Goal: Task Accomplishment & Management: Manage account settings

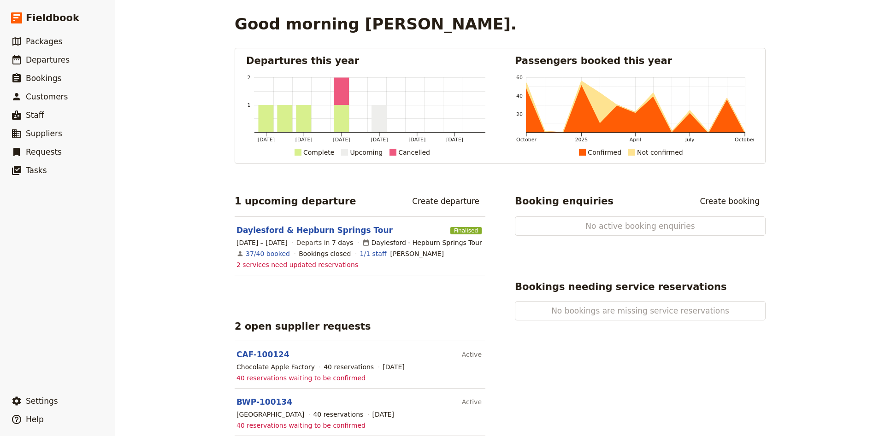
scroll to position [14, 0]
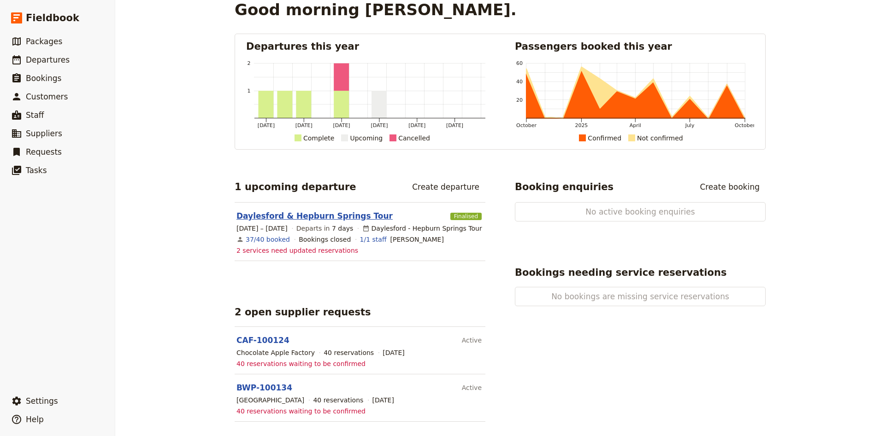
click at [295, 220] on link "Daylesford & Hepburn Springs Tour" at bounding box center [314, 216] width 156 height 11
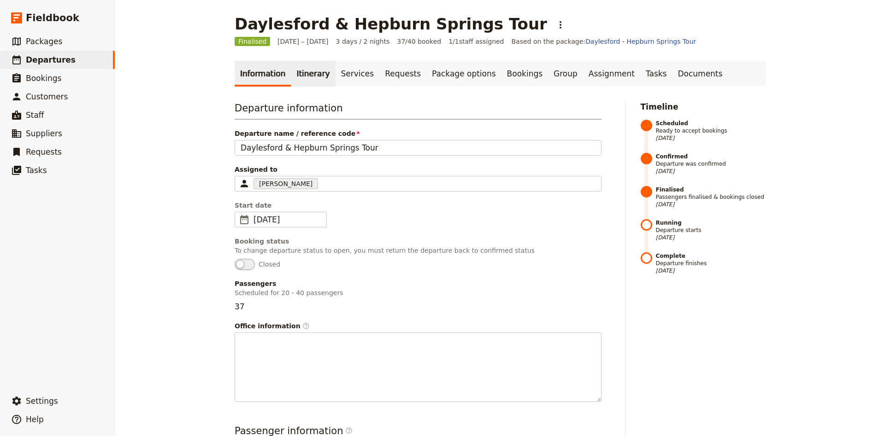
click at [304, 82] on link "Itinerary" at bounding box center [313, 74] width 44 height 26
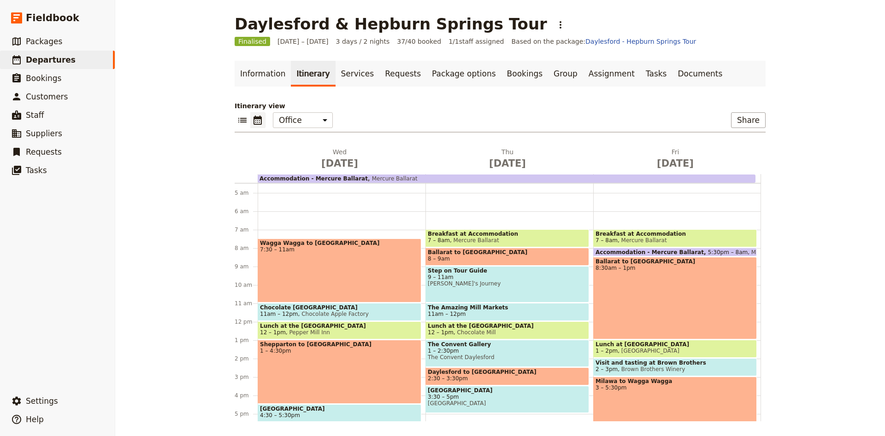
scroll to position [143, 0]
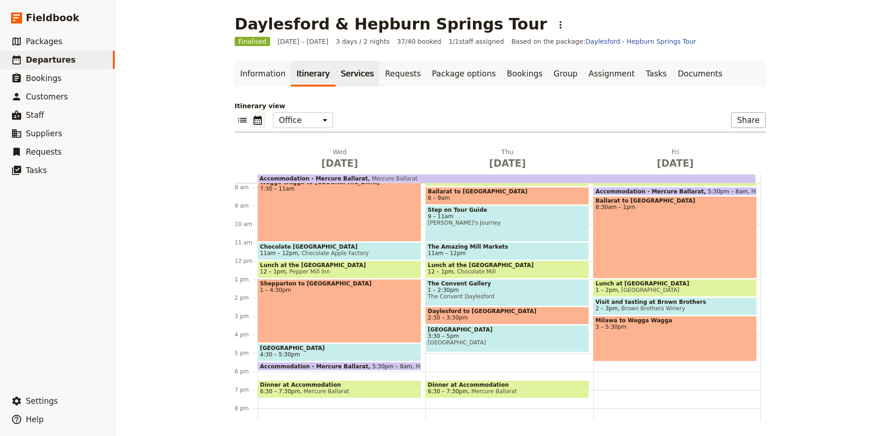
click at [354, 79] on link "Services" at bounding box center [358, 74] width 44 height 26
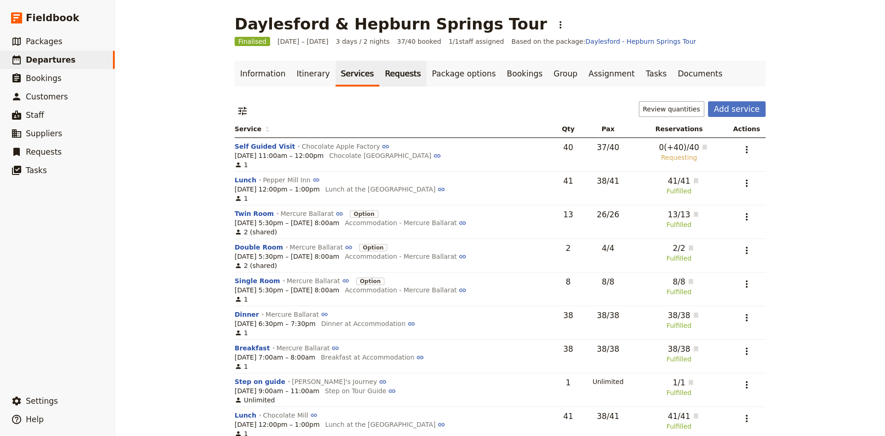
click at [381, 77] on link "Requests" at bounding box center [402, 74] width 47 height 26
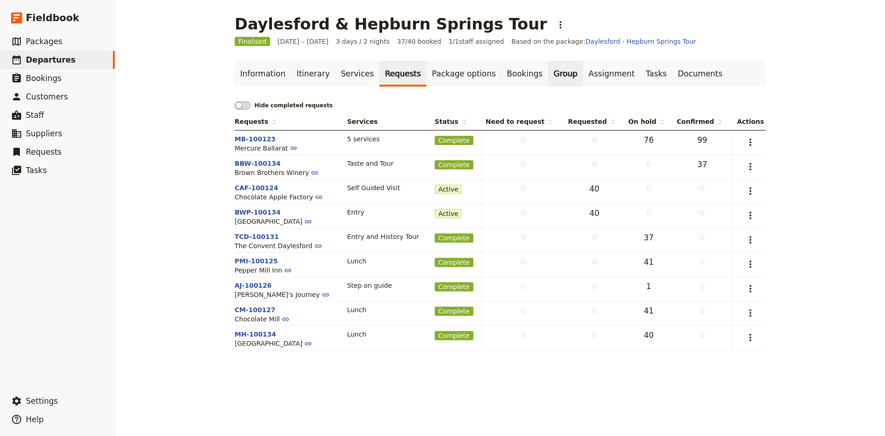
click at [548, 82] on link "Group" at bounding box center [565, 74] width 35 height 26
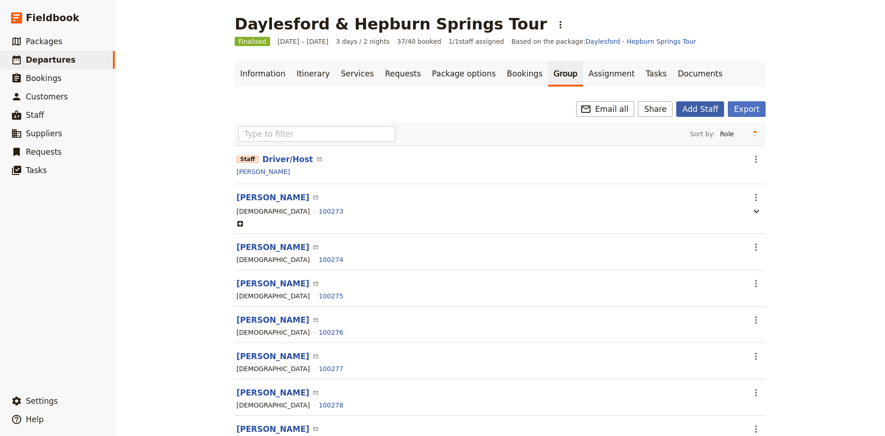
click at [695, 107] on button "Add Staff" at bounding box center [700, 109] width 48 height 16
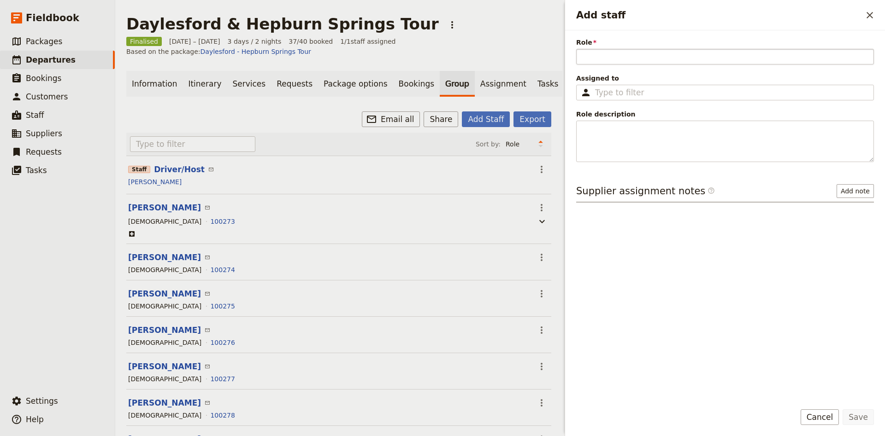
click at [607, 58] on input "Role" at bounding box center [725, 57] width 298 height 16
type input "Tour Host"
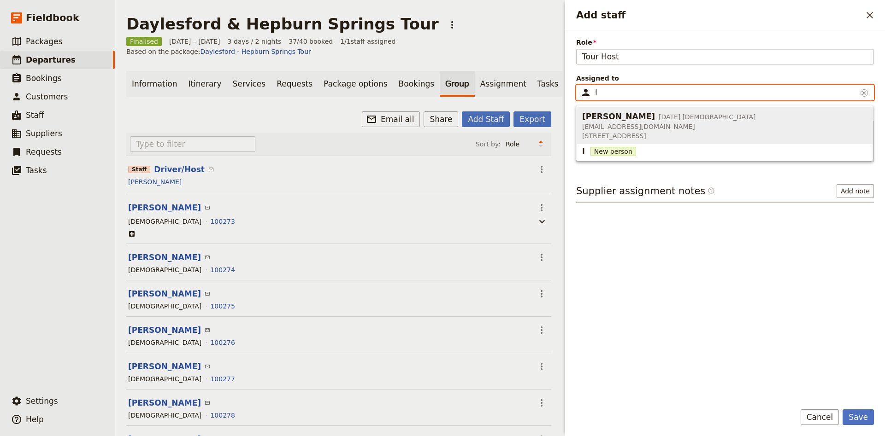
type input "l"
click at [659, 116] on span "24 Jun 1963" at bounding box center [670, 116] width 22 height 9
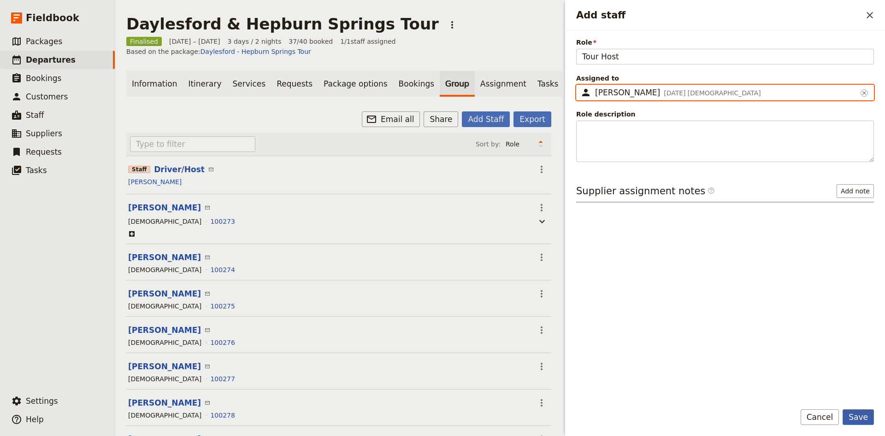
type input "Linda Priest"
click at [856, 418] on button "Save" at bounding box center [857, 418] width 31 height 16
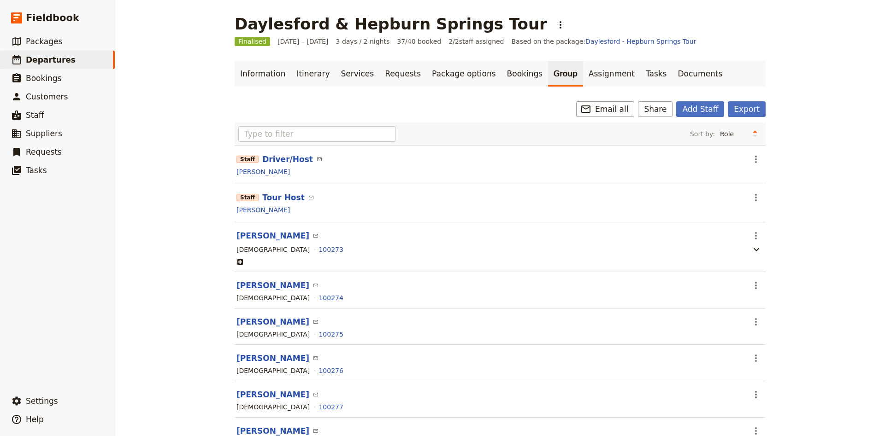
click at [764, 159] on section "Staff Driver/Host ​ ​ Wayne Priest" at bounding box center [500, 165] width 531 height 39
click at [758, 159] on icon "Actions" at bounding box center [755, 159] width 11 height 11
click at [763, 180] on span "Edit staff" at bounding box center [768, 179] width 29 height 9
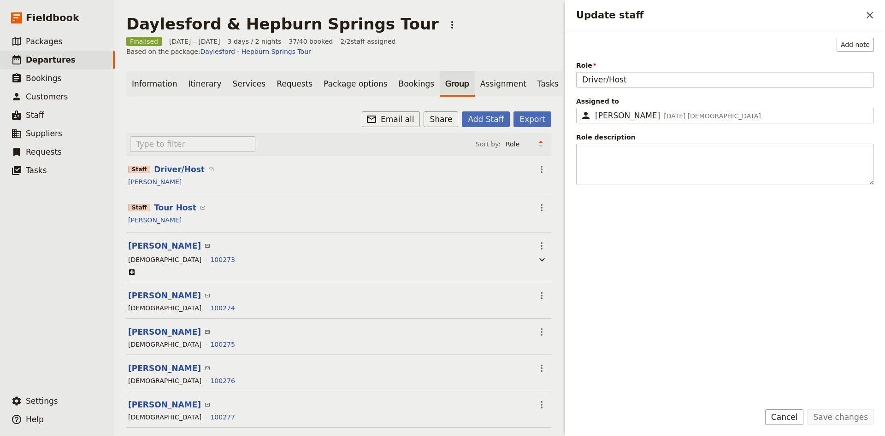
click at [652, 80] on input "Driver/Host" at bounding box center [725, 80] width 298 height 16
type input "Coach Captain"
click at [832, 409] on form "Add note Role Coach Captain Assigned to ​ Wayne Priest 28 Dec 1964 Male Wayne P…" at bounding box center [725, 233] width 320 height 406
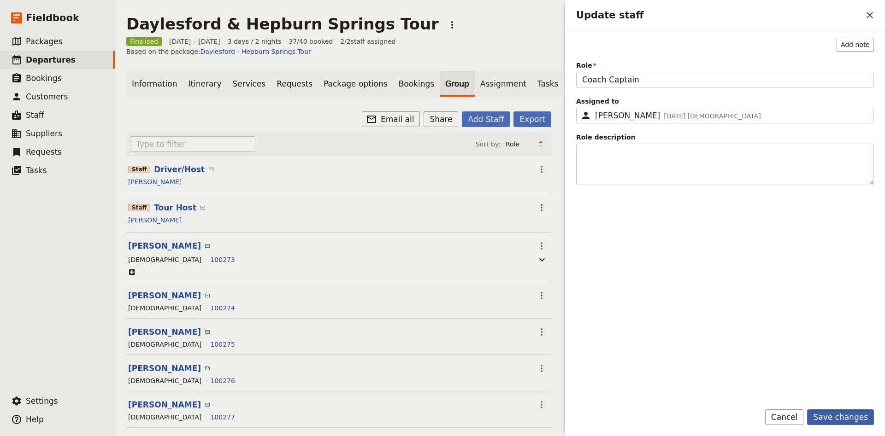
click at [832, 413] on button "Save changes" at bounding box center [840, 418] width 67 height 16
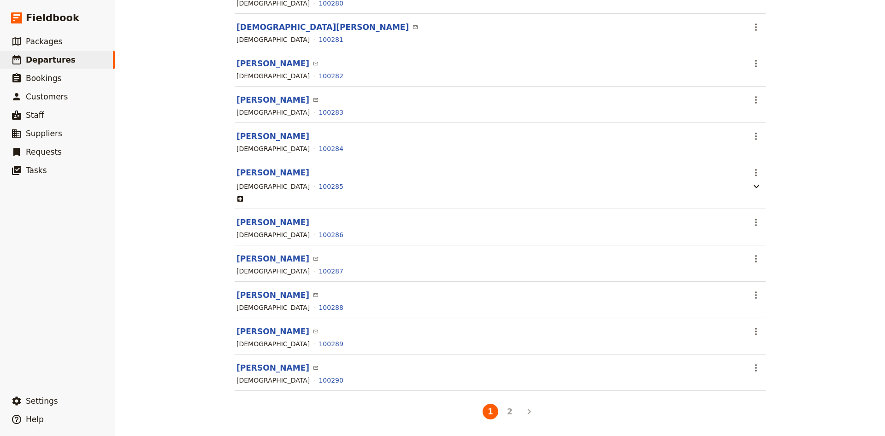
scroll to position [515, 0]
click at [524, 413] on icon "Next" at bounding box center [529, 411] width 11 height 11
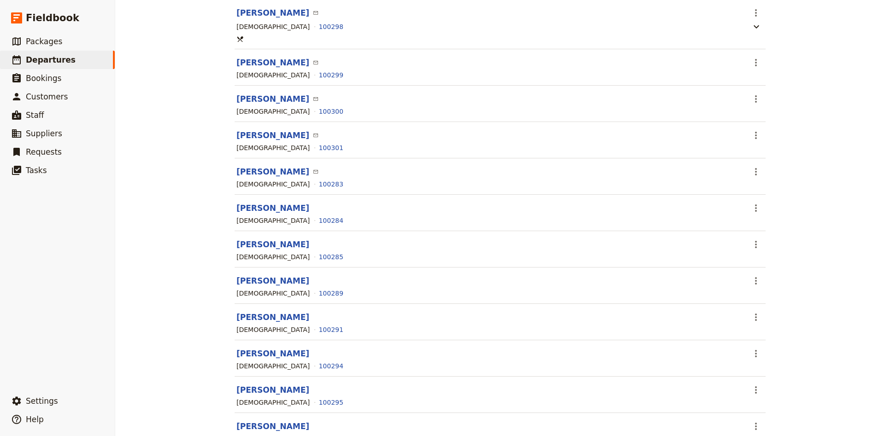
scroll to position [489, 0]
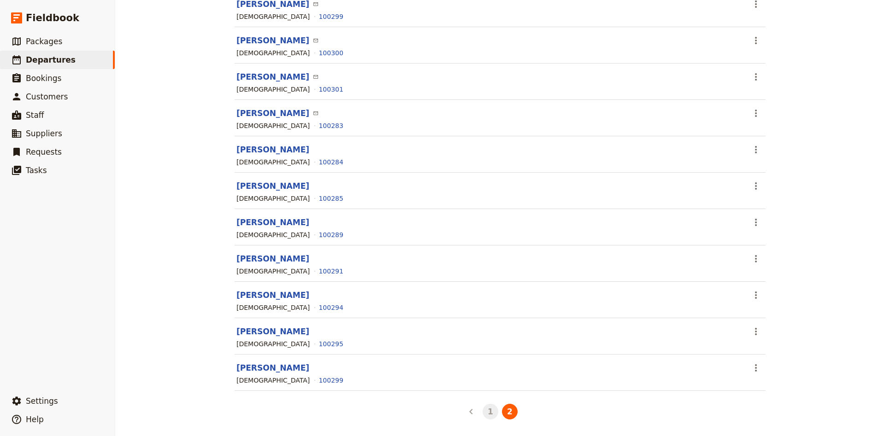
click at [489, 412] on button "1" at bounding box center [491, 412] width 16 height 16
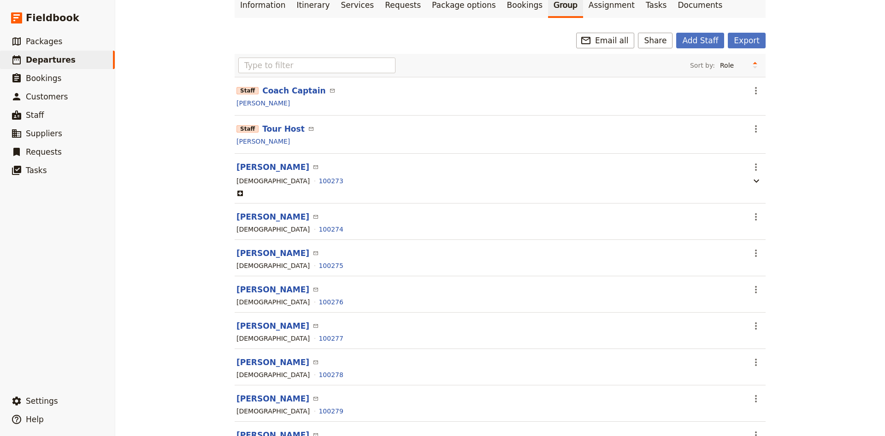
scroll to position [122, 0]
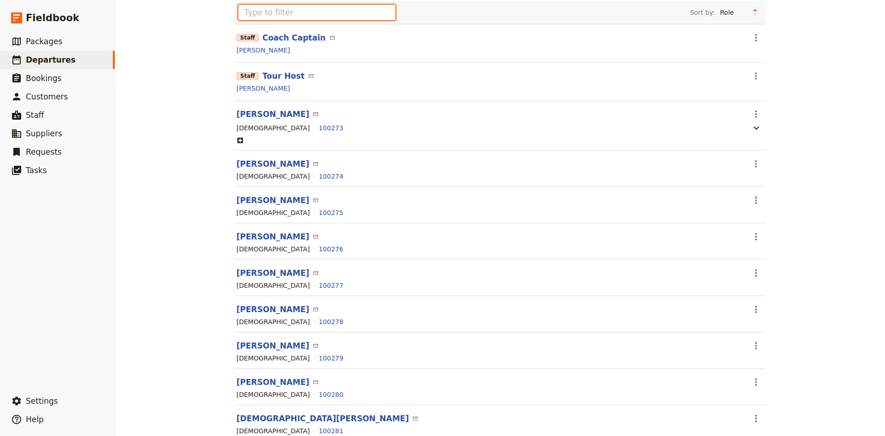
click at [324, 15] on input "text" at bounding box center [316, 13] width 157 height 16
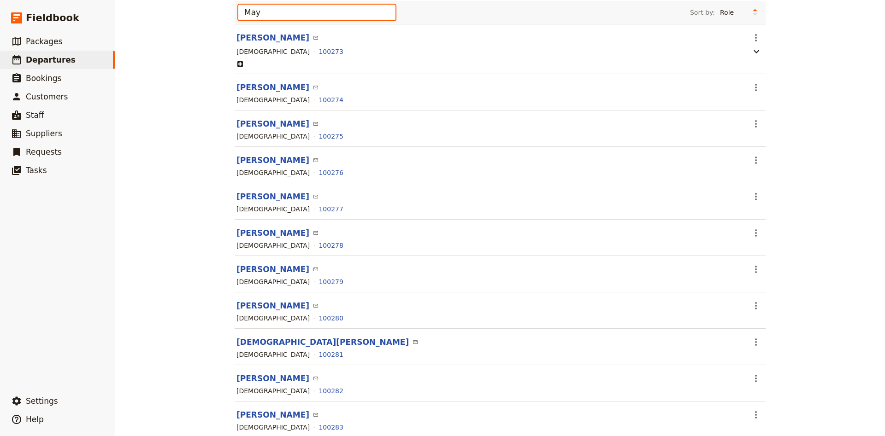
scroll to position [0, 0]
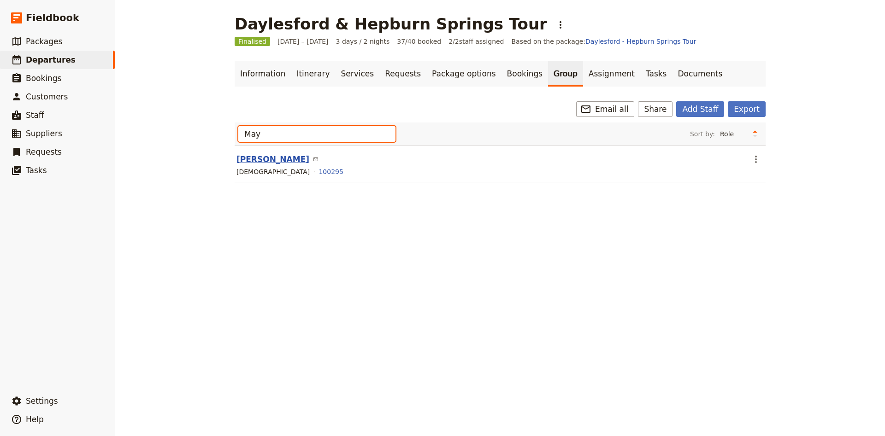
type input "May"
click at [262, 162] on button "May Crawford" at bounding box center [272, 159] width 73 height 11
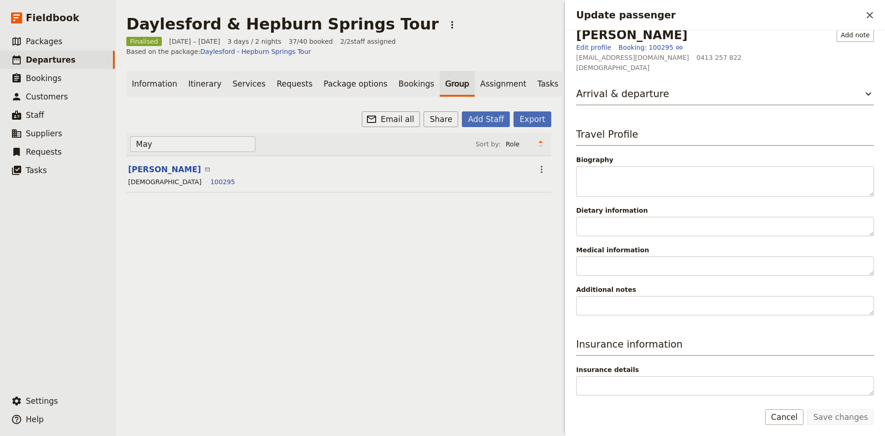
scroll to position [10, 0]
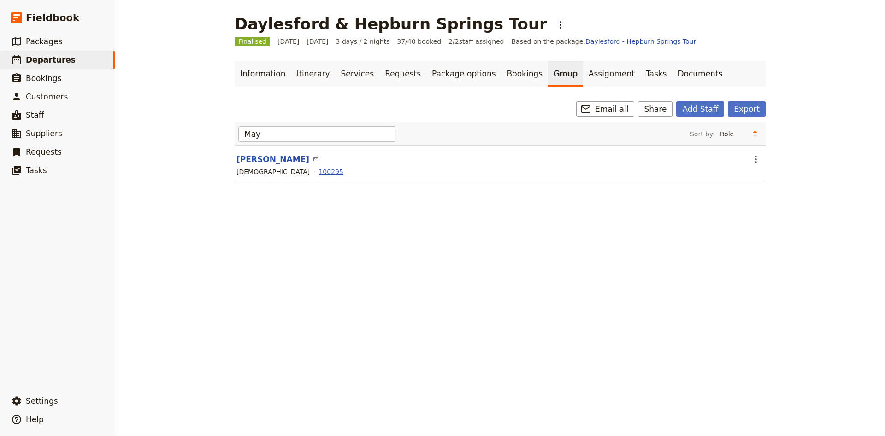
click at [318, 175] on button "100295" at bounding box center [330, 171] width 24 height 9
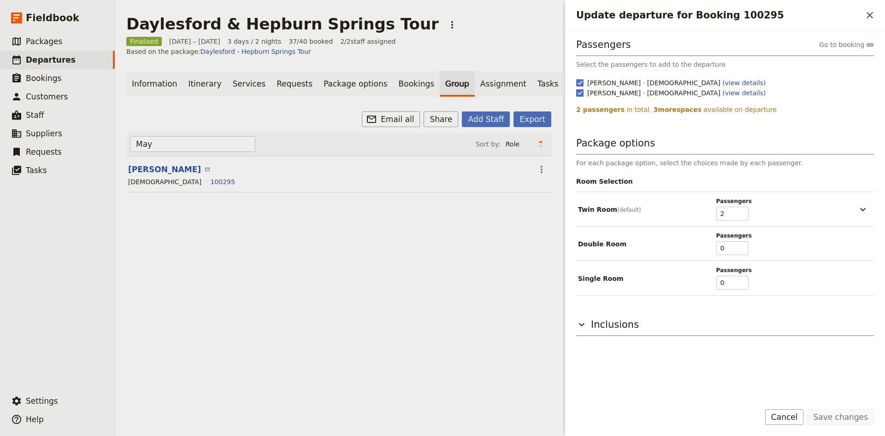
click at [581, 94] on rect "Update departure for Booking 100295" at bounding box center [579, 92] width 7 height 7
click at [576, 88] on input "Joan Byrne · Female (view details)" at bounding box center [576, 88] width 0 height 0
checkbox input "false"
type input "0"
click at [742, 218] on input "0" at bounding box center [732, 214] width 32 height 14
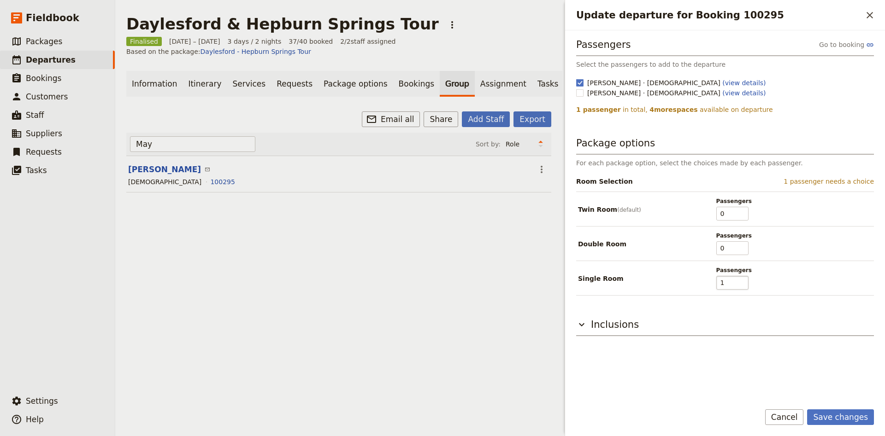
type input "1"
click at [742, 279] on input "1" at bounding box center [732, 283] width 32 height 14
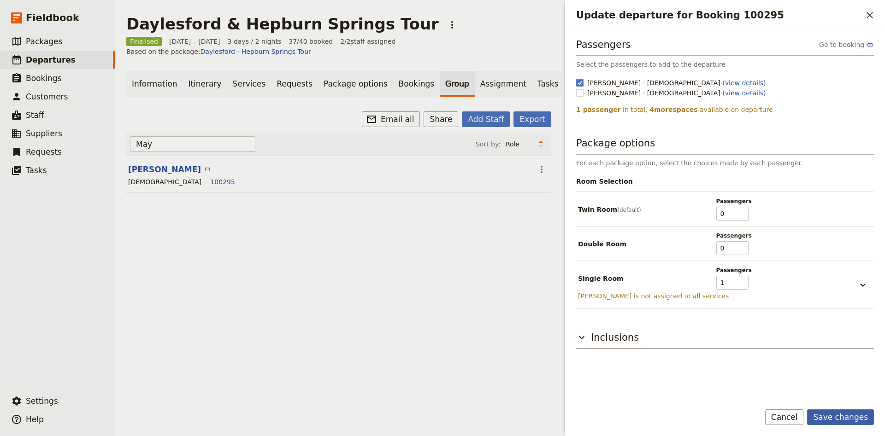
click at [841, 416] on button "Save changes" at bounding box center [840, 418] width 67 height 16
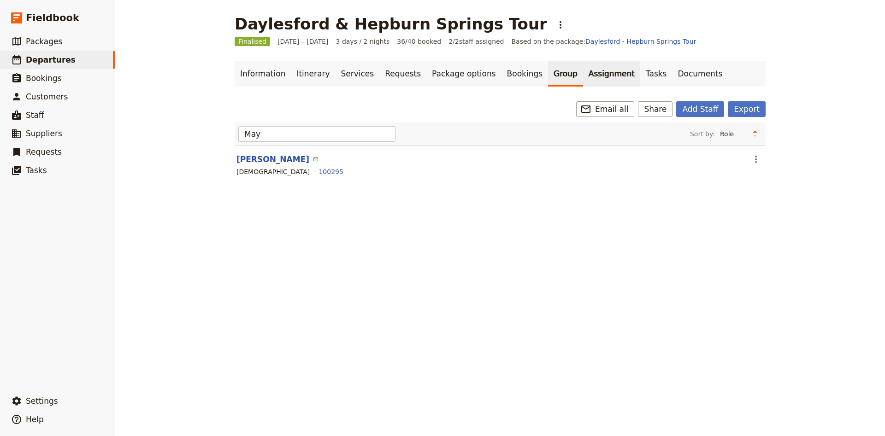
click at [583, 79] on link "Assignment" at bounding box center [611, 74] width 57 height 26
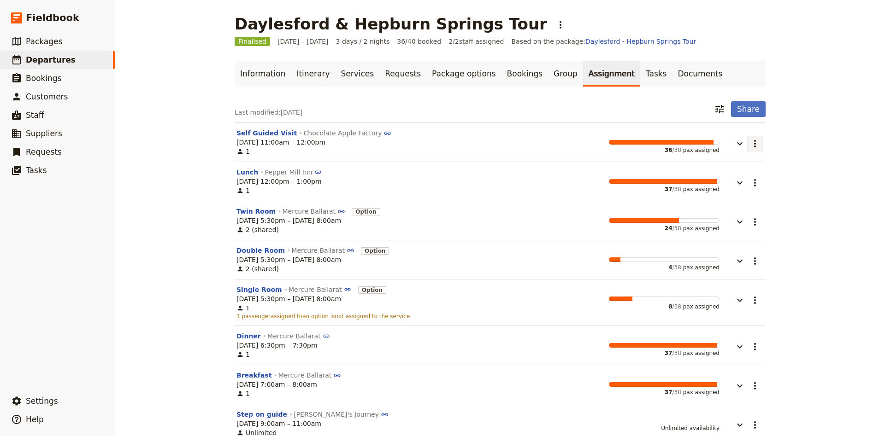
click at [760, 145] on icon "Actions" at bounding box center [754, 143] width 11 height 11
click at [743, 147] on icon "button" at bounding box center [739, 143] width 11 height 11
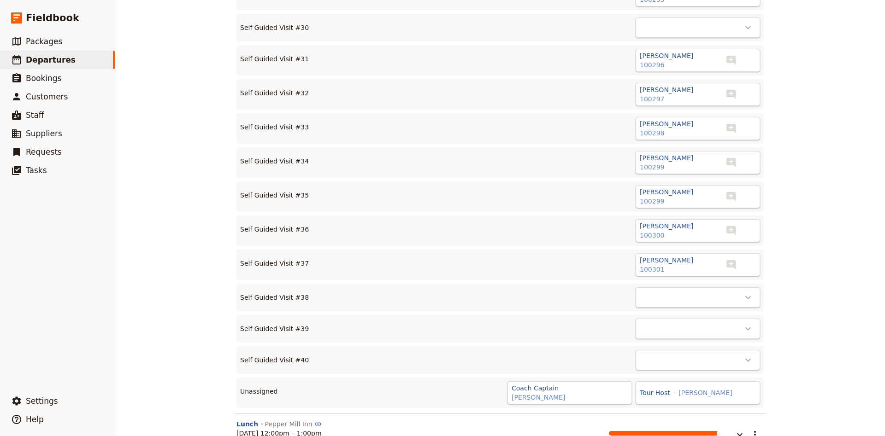
scroll to position [1399, 0]
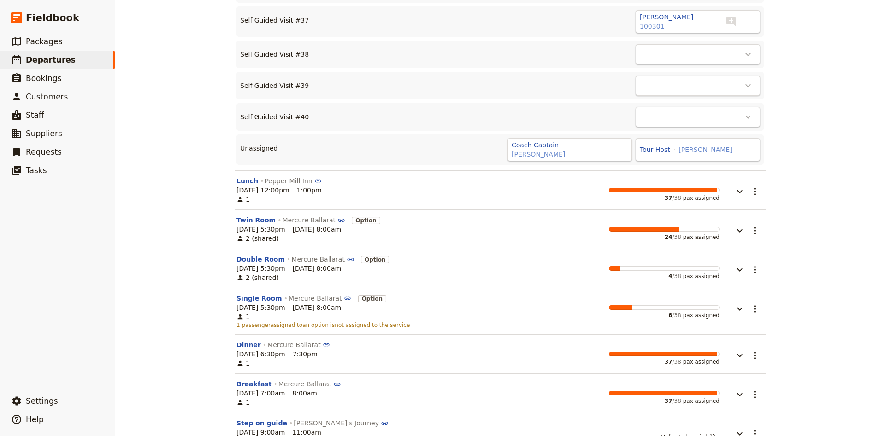
click at [739, 76] on div "​" at bounding box center [698, 86] width 124 height 20
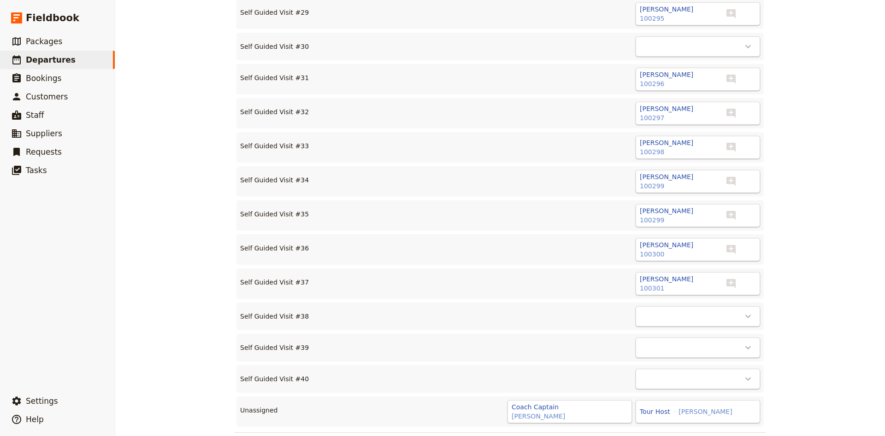
scroll to position [1278, 0]
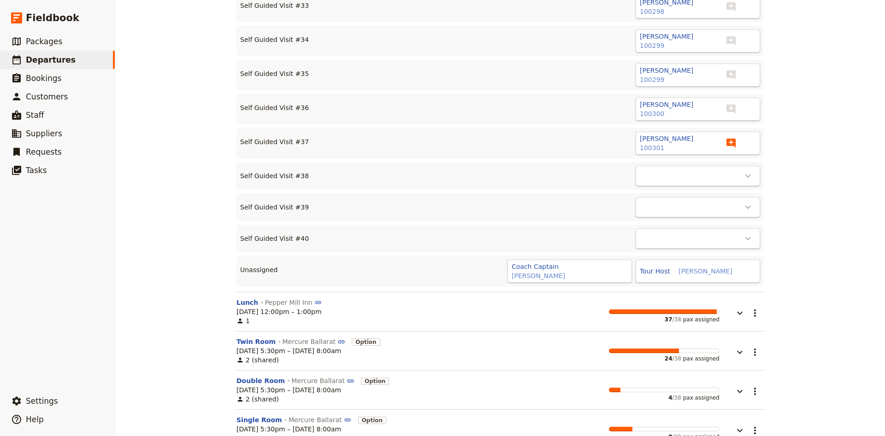
click at [740, 139] on button "​" at bounding box center [731, 143] width 18 height 18
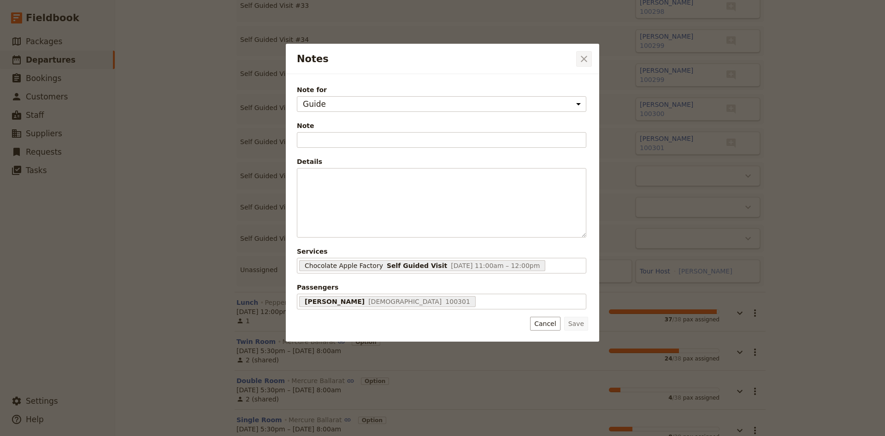
click at [582, 54] on icon "Close dialog" at bounding box center [583, 58] width 11 height 11
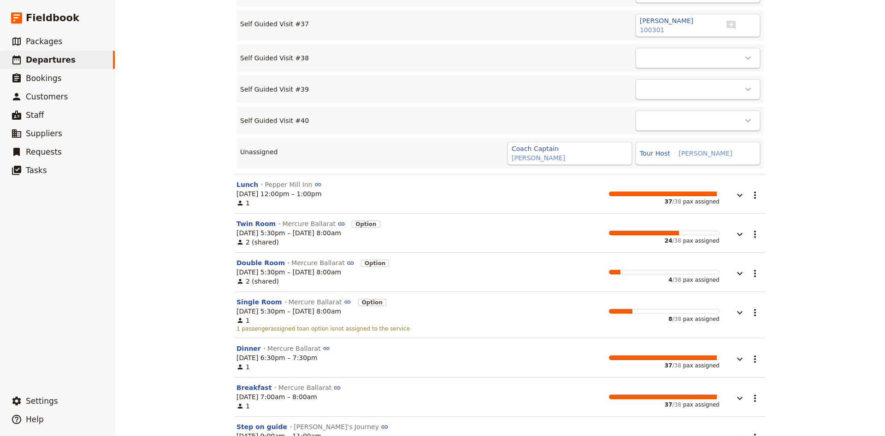
scroll to position [1452, 0]
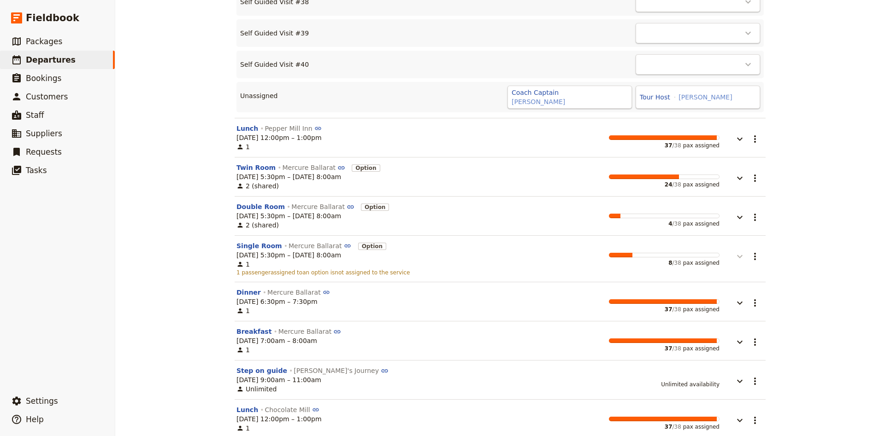
click at [735, 251] on icon "button" at bounding box center [739, 256] width 11 height 11
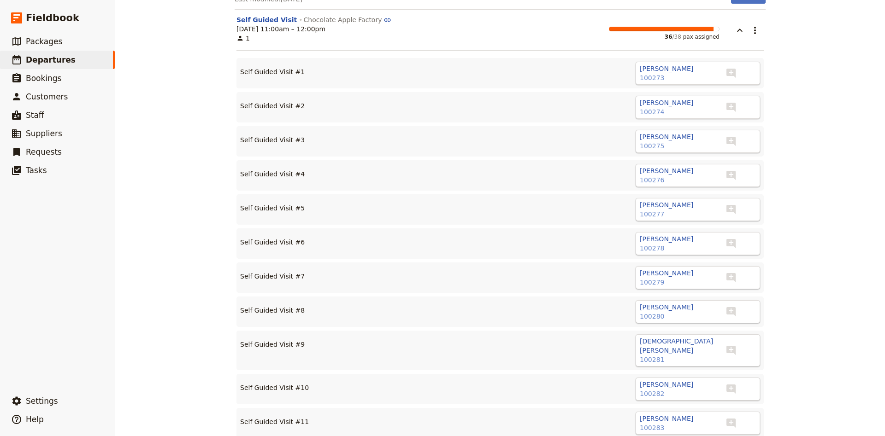
scroll to position [0, 0]
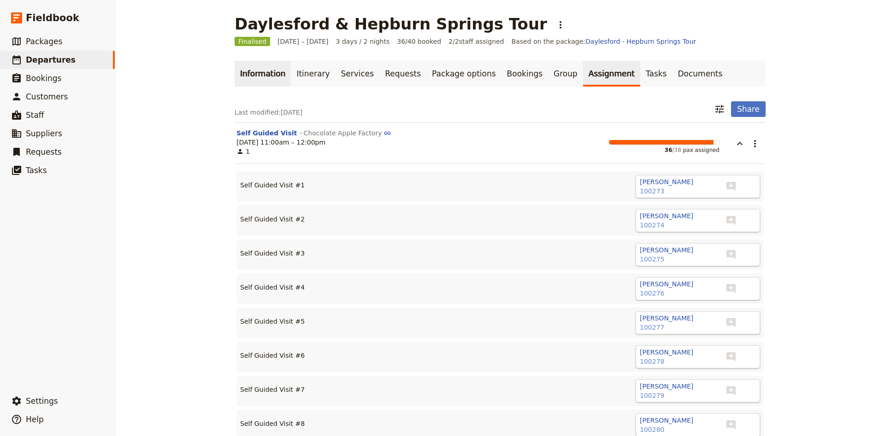
click at [272, 76] on link "Information" at bounding box center [263, 74] width 56 height 26
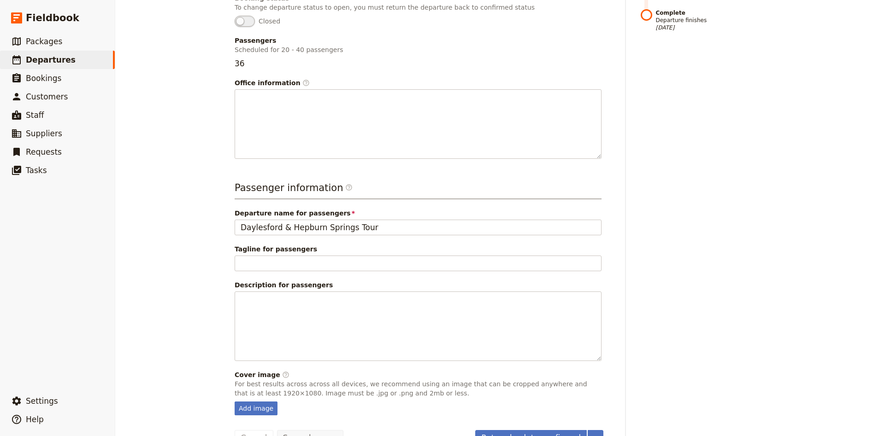
scroll to position [268, 0]
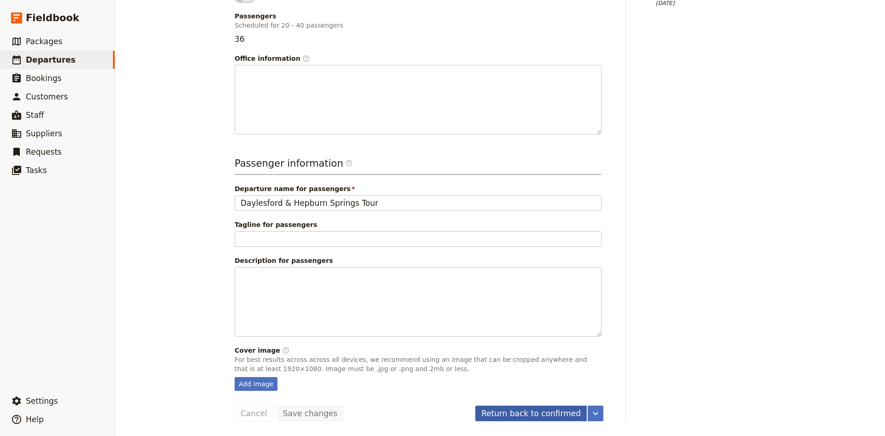
click at [515, 407] on button "Return back to confirmed" at bounding box center [531, 414] width 112 height 16
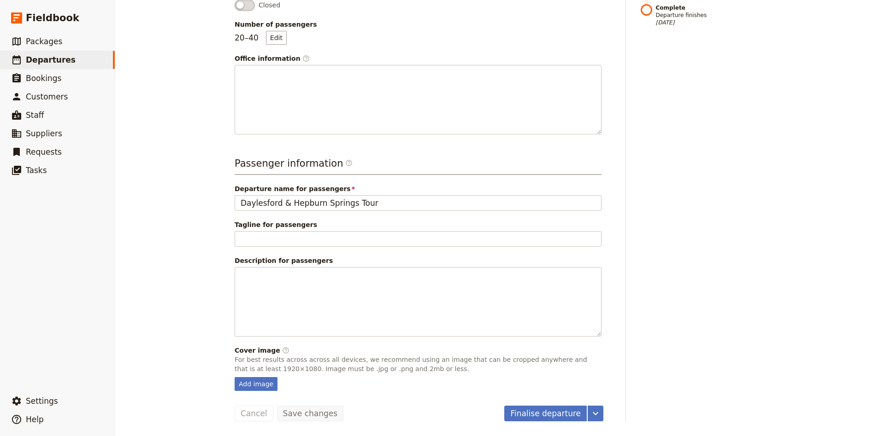
scroll to position [0, 0]
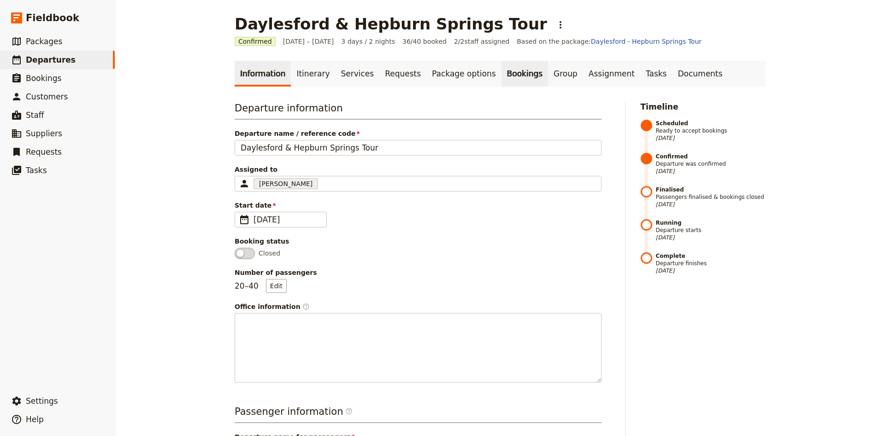
click at [507, 77] on link "Bookings" at bounding box center [524, 74] width 47 height 26
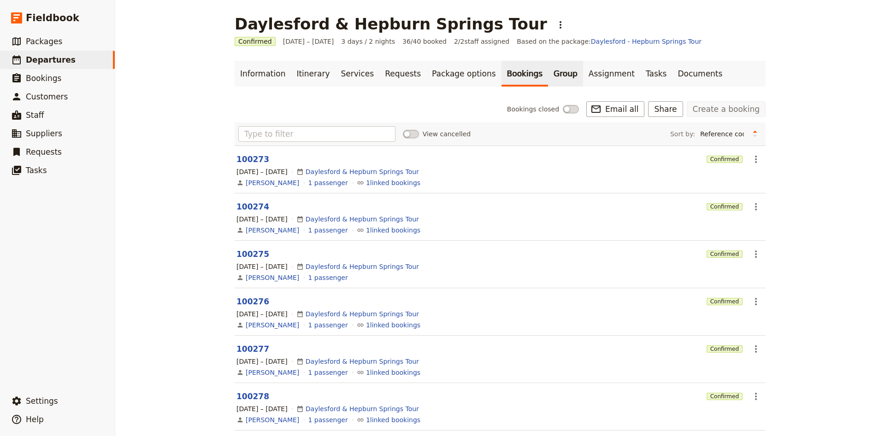
click at [548, 78] on link "Group" at bounding box center [565, 74] width 35 height 26
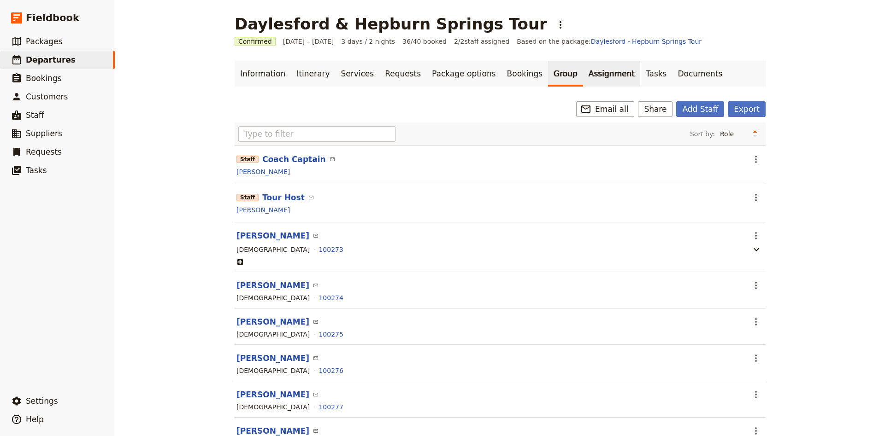
click at [583, 75] on link "Assignment" at bounding box center [611, 74] width 57 height 26
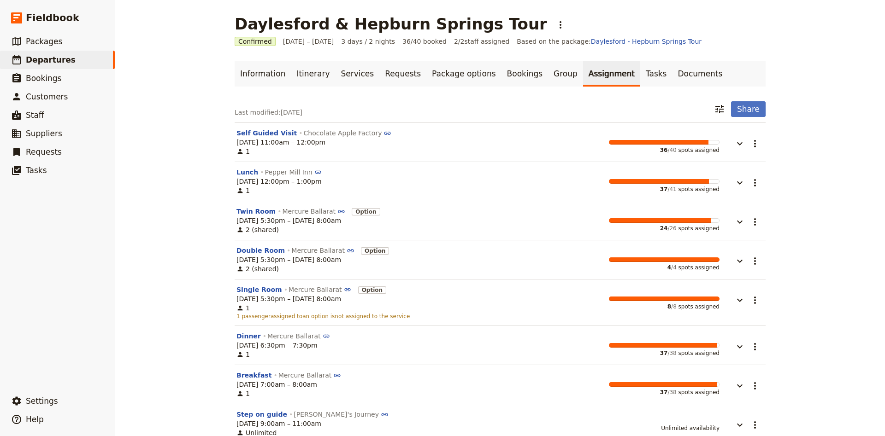
scroll to position [61, 0]
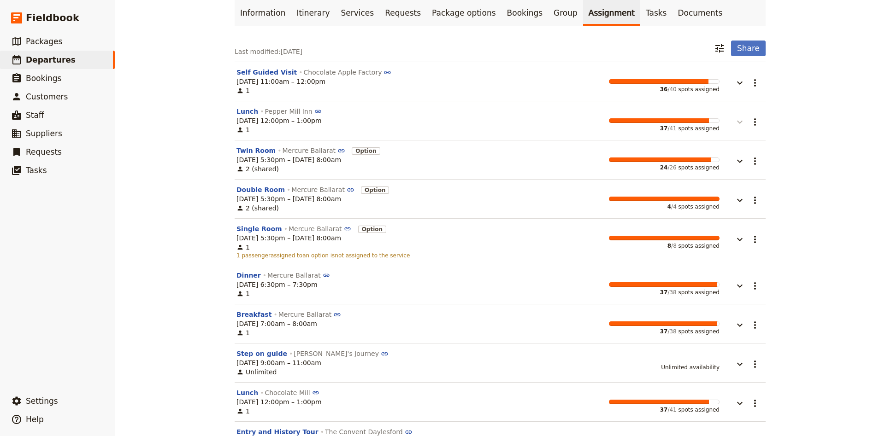
click at [736, 128] on icon "button" at bounding box center [739, 122] width 11 height 11
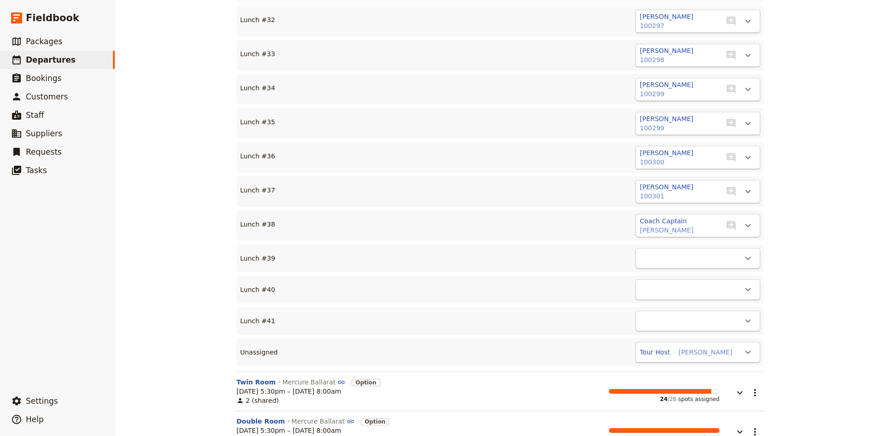
scroll to position [1399, 0]
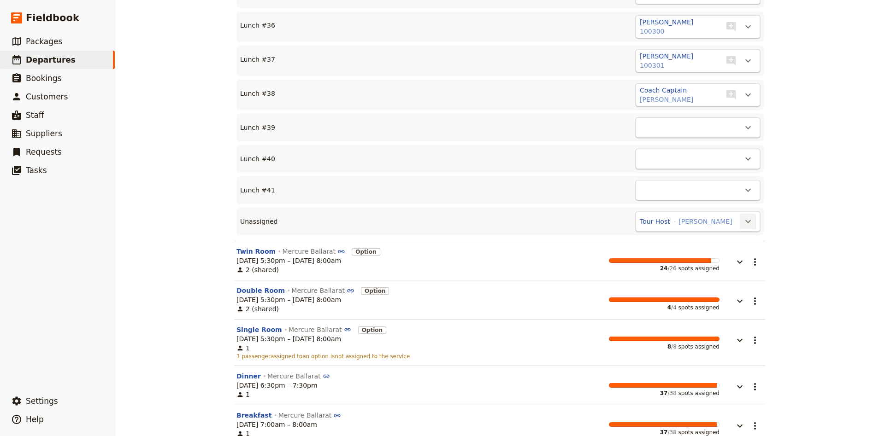
click at [751, 216] on icon "Actions" at bounding box center [747, 221] width 11 height 11
click at [732, 245] on span "Lunch #30 - empty" at bounding box center [712, 244] width 75 height 9
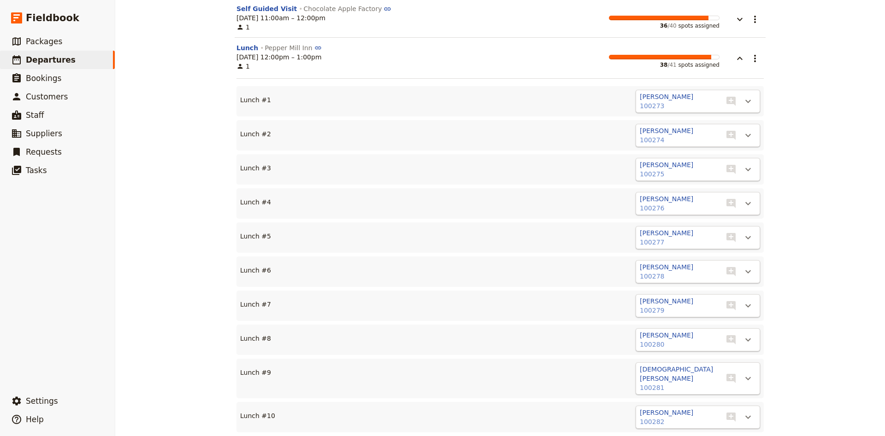
scroll to position [3, 0]
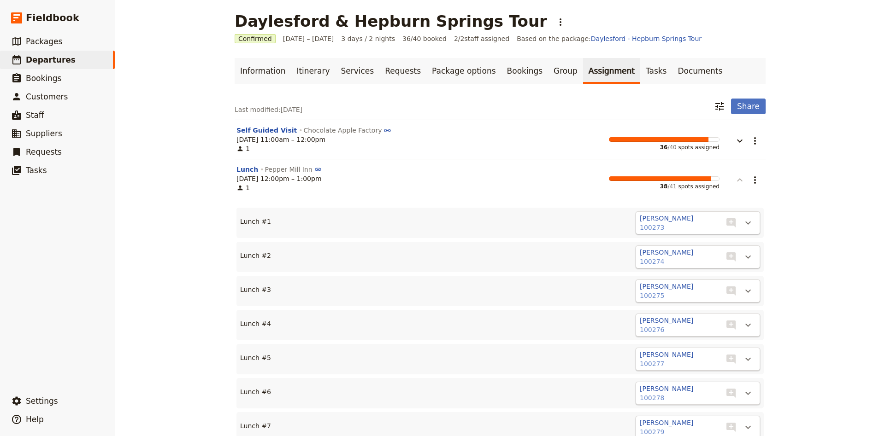
click at [740, 176] on button "button" at bounding box center [733, 175] width 28 height 21
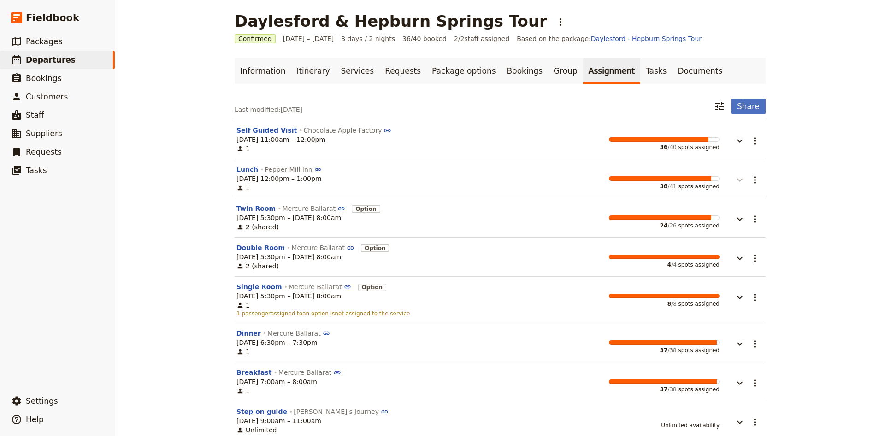
scroll to position [64, 0]
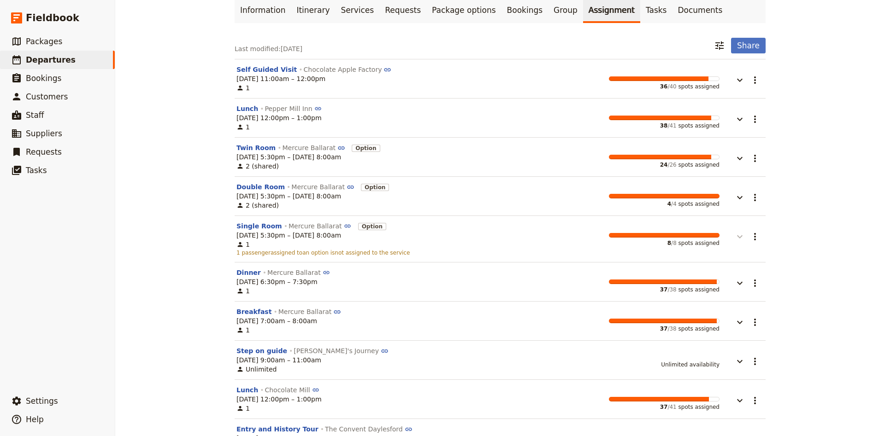
click at [745, 242] on icon "button" at bounding box center [739, 236] width 11 height 11
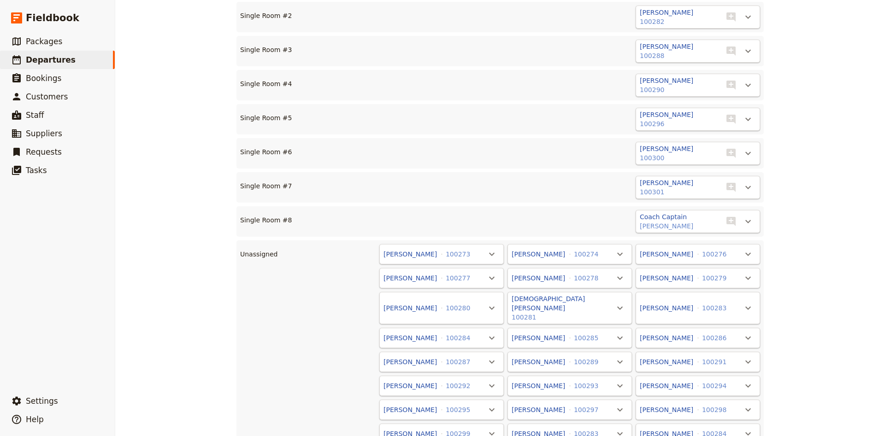
scroll to position [429, 0]
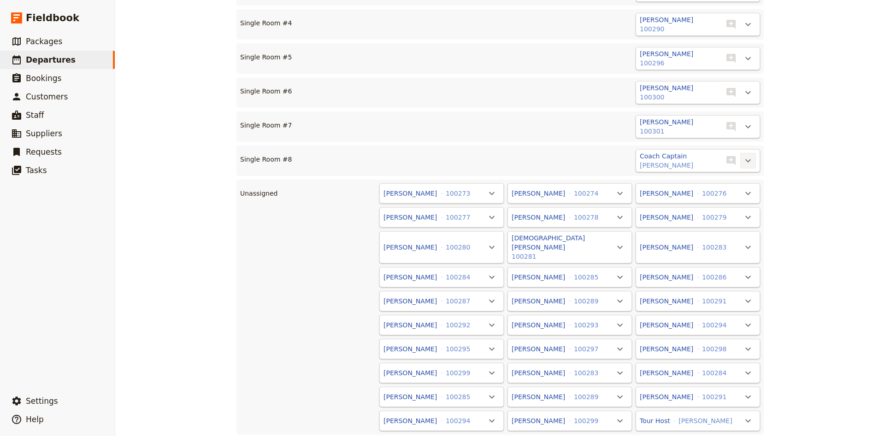
click at [749, 163] on icon "Actions" at bounding box center [748, 160] width 6 height 3
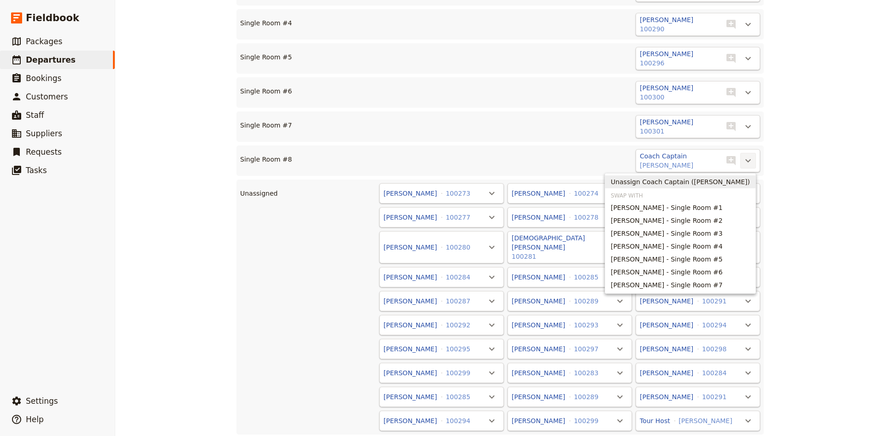
click at [726, 185] on span "Unassign Coach Captain (Wayne Priest)" at bounding box center [680, 181] width 139 height 9
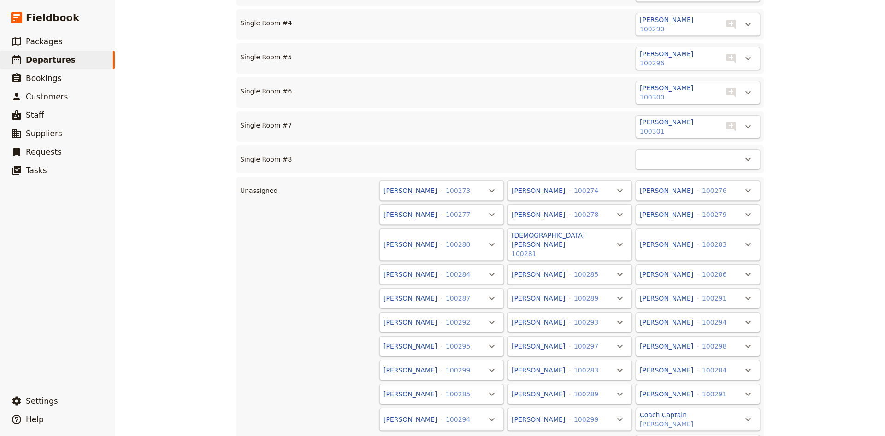
scroll to position [489, 0]
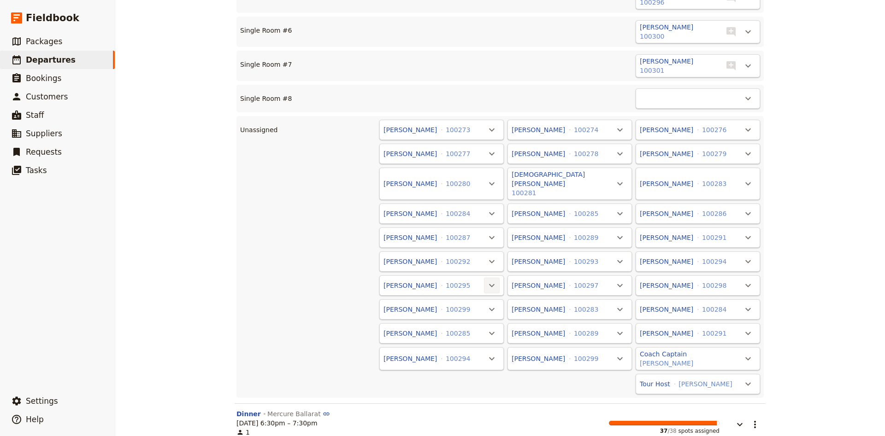
click at [491, 280] on icon "Actions" at bounding box center [491, 285] width 11 height 11
click at [477, 307] on span "Single Room #8 - empty" at bounding box center [454, 305] width 79 height 9
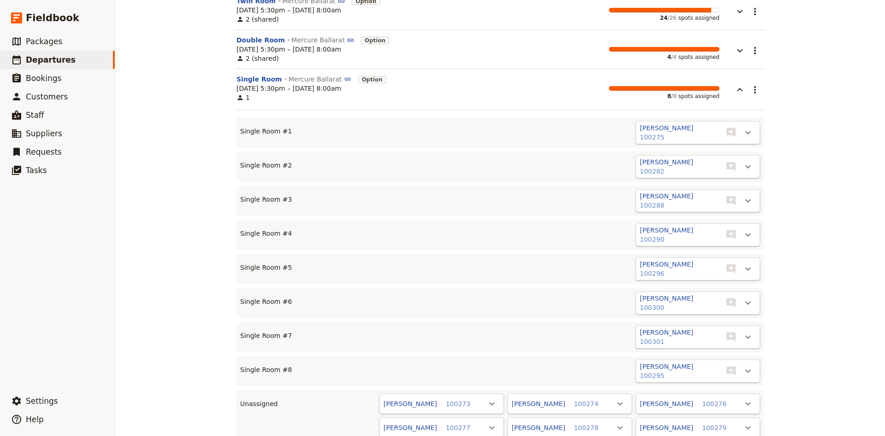
scroll to position [56, 0]
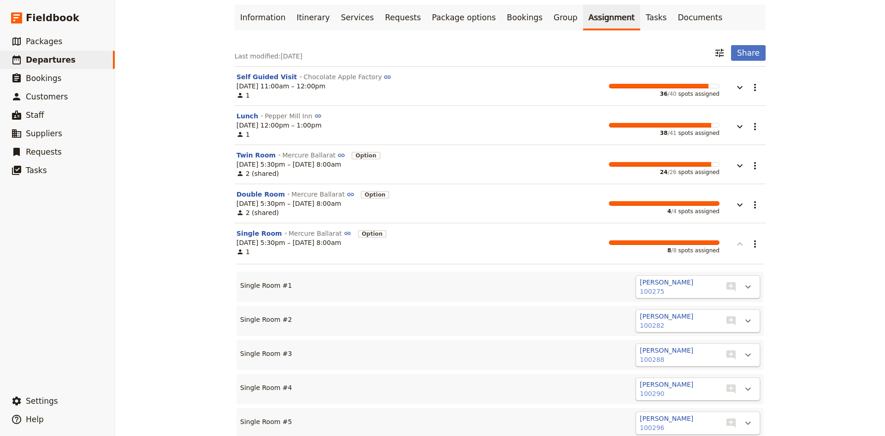
click at [736, 244] on icon "button" at bounding box center [739, 244] width 11 height 11
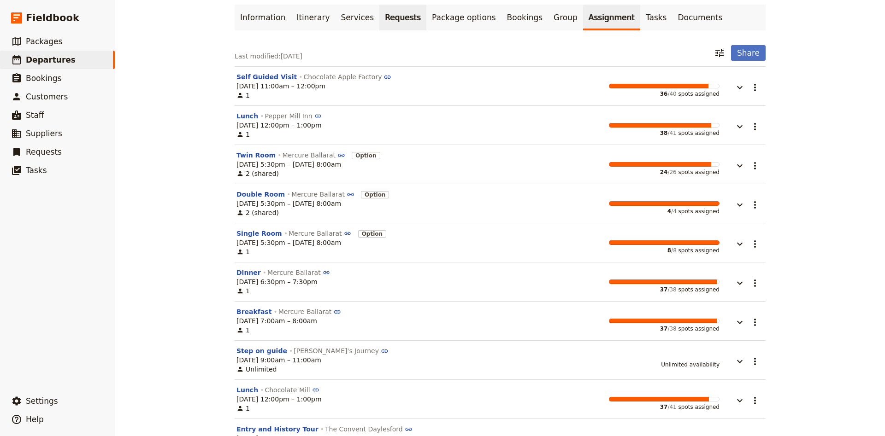
click at [392, 20] on link "Requests" at bounding box center [402, 18] width 47 height 26
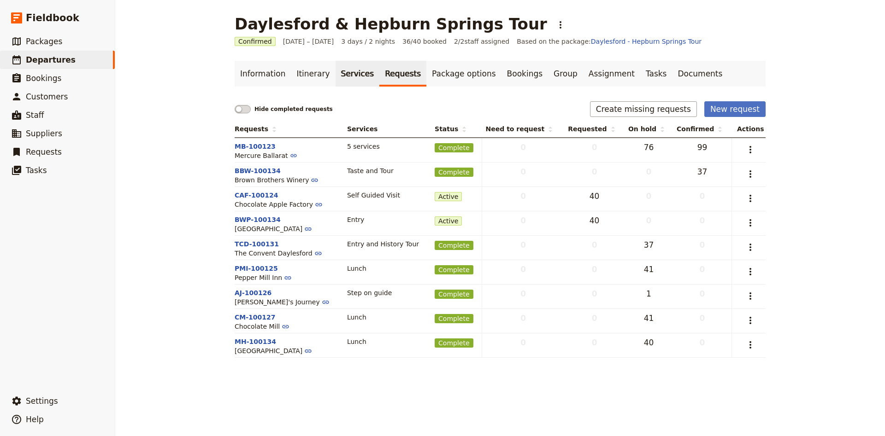
click at [358, 75] on link "Services" at bounding box center [358, 74] width 44 height 26
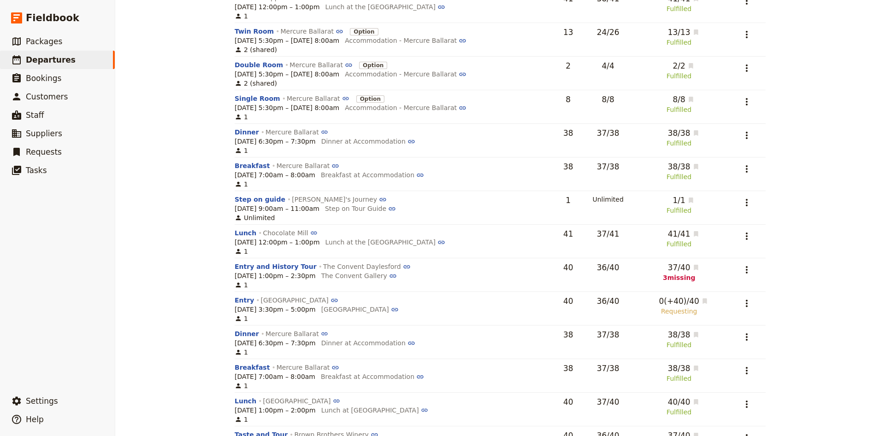
scroll to position [122, 0]
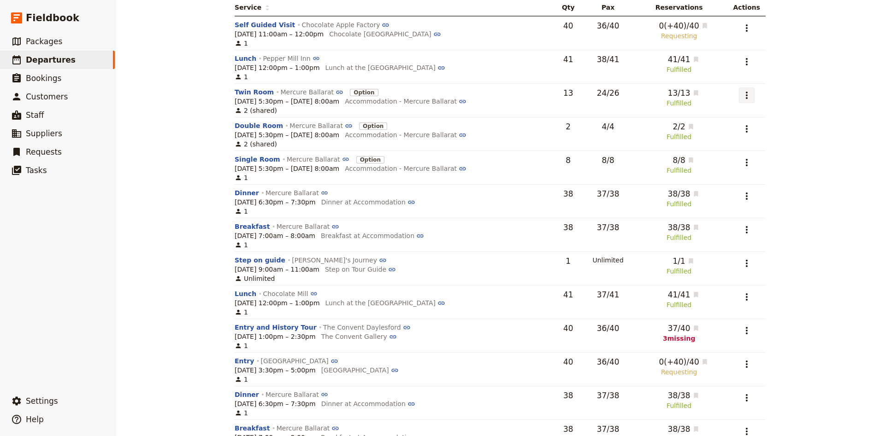
click at [754, 99] on button "​" at bounding box center [747, 96] width 16 height 16
click at [742, 120] on span "Edit service" at bounding box center [709, 116] width 83 height 9
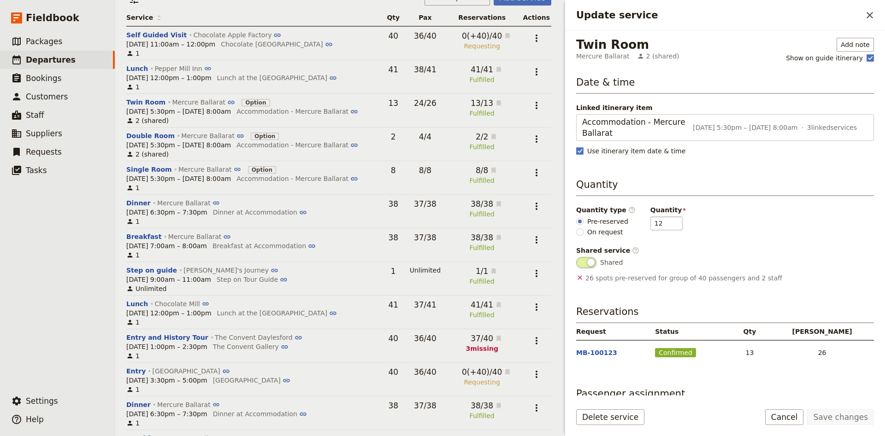
type input "12"
click at [669, 226] on input "12" at bounding box center [666, 224] width 32 height 14
click at [821, 411] on button "Save changes" at bounding box center [840, 418] width 67 height 16
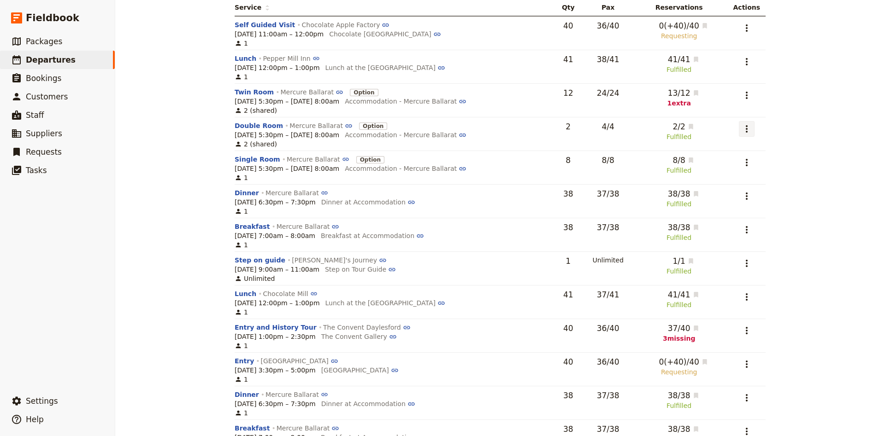
click at [752, 130] on icon "Actions" at bounding box center [746, 129] width 11 height 11
click at [744, 151] on span "Edit service" at bounding box center [709, 150] width 83 height 9
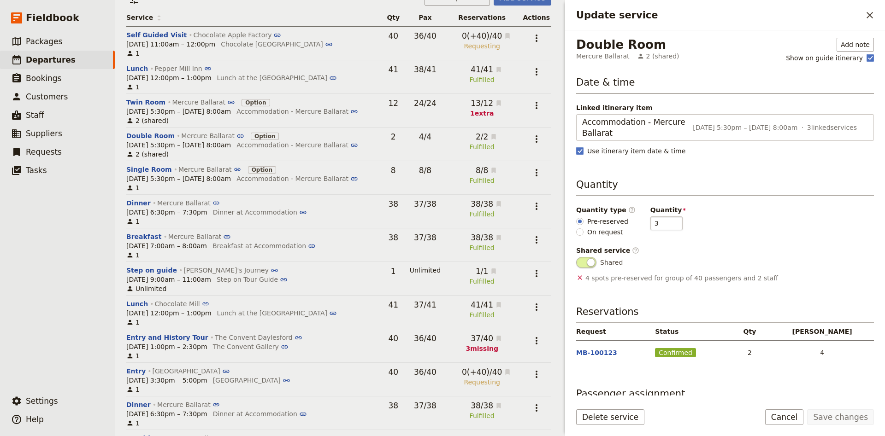
type input "3"
click at [669, 223] on input "3" at bounding box center [666, 224] width 32 height 14
click at [826, 413] on button "Save changes" at bounding box center [840, 418] width 67 height 16
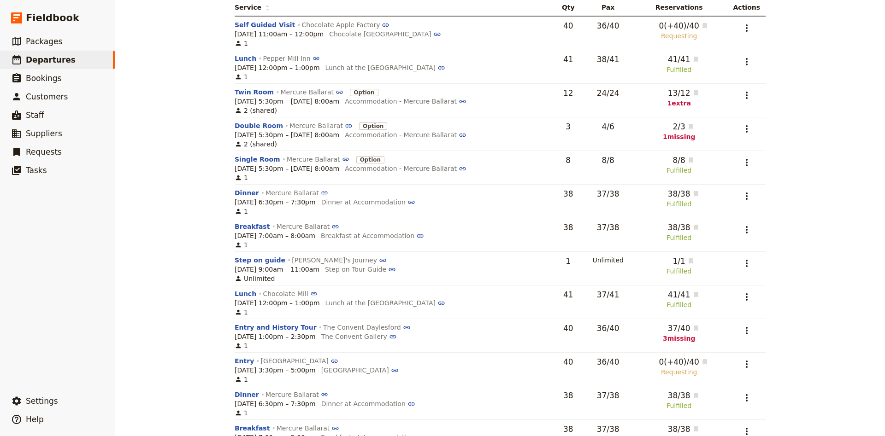
scroll to position [0, 0]
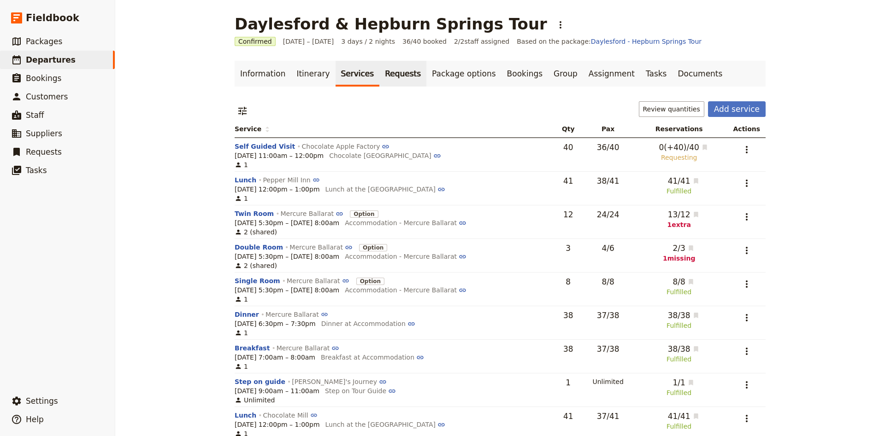
click at [380, 70] on link "Requests" at bounding box center [402, 74] width 47 height 26
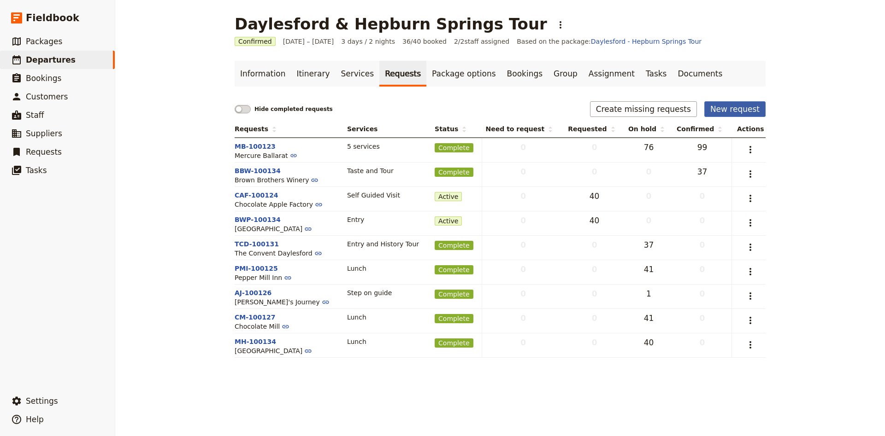
click at [725, 108] on button "New request" at bounding box center [734, 109] width 61 height 16
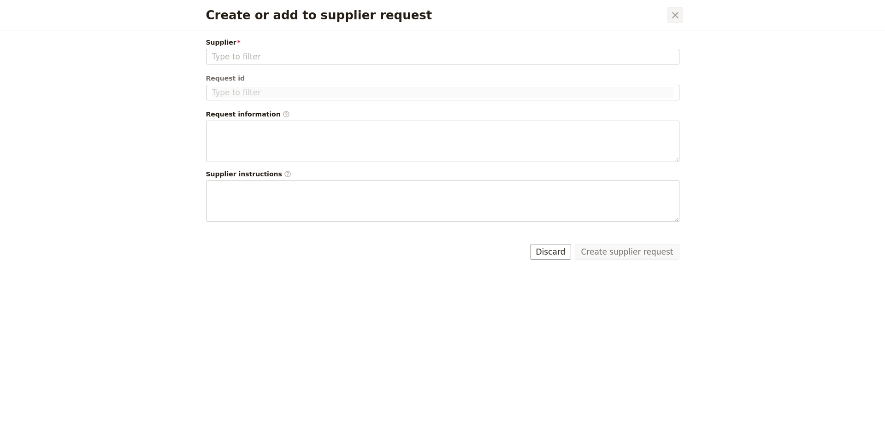
click at [672, 17] on icon "Close dialog" at bounding box center [675, 15] width 11 height 11
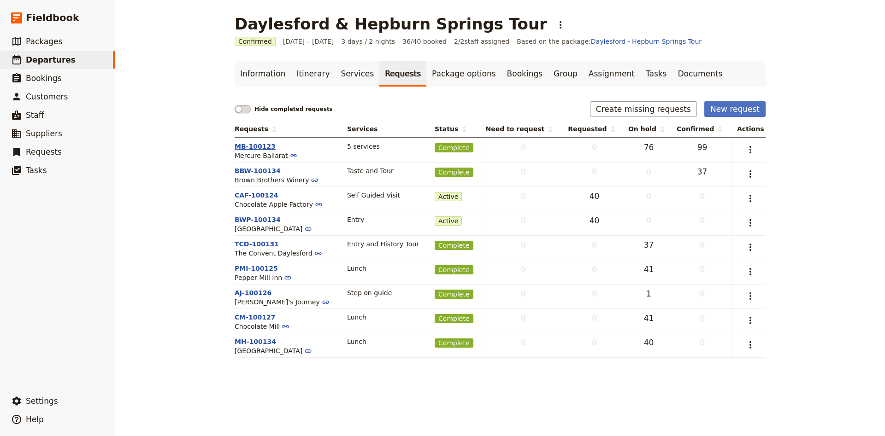
click at [258, 151] on button "MB-100123" at bounding box center [255, 146] width 41 height 9
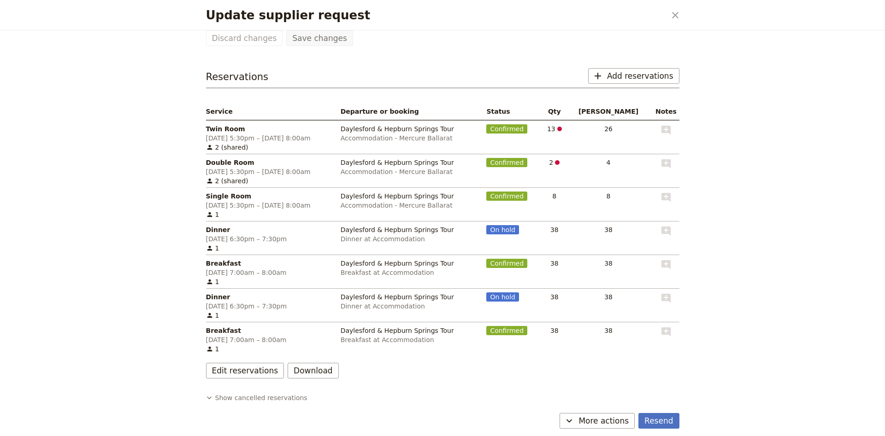
scroll to position [129, 0]
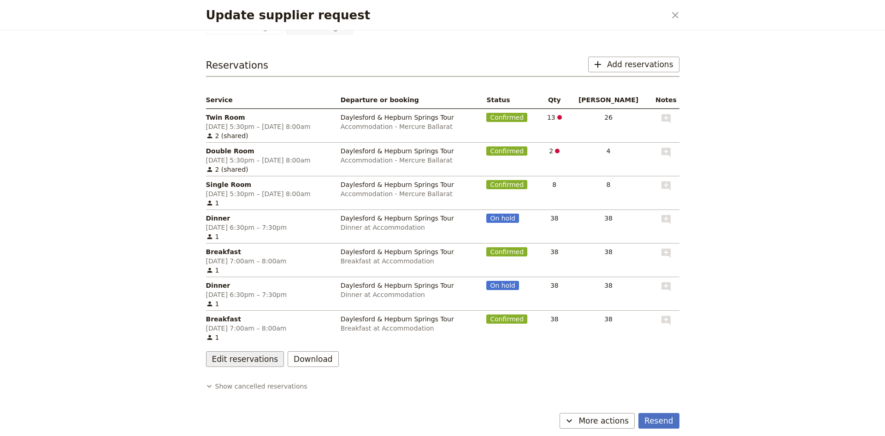
click at [268, 361] on button "Edit reservations" at bounding box center [245, 360] width 78 height 16
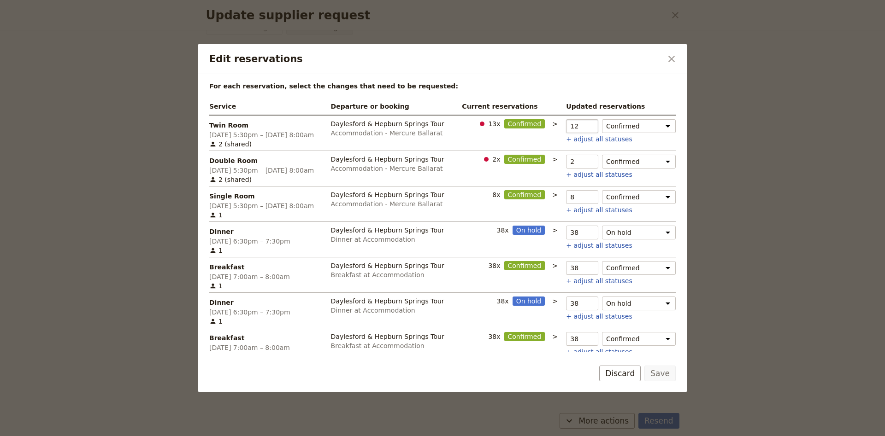
type input "12"
click at [585, 129] on input "12" at bounding box center [582, 126] width 32 height 14
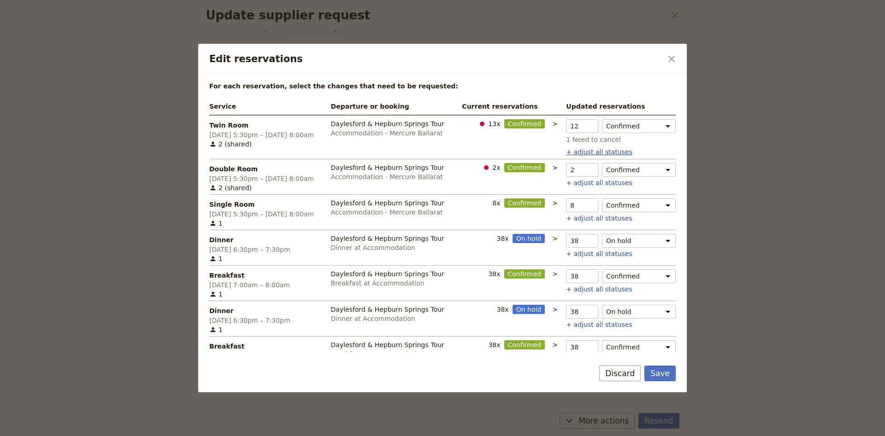
click at [570, 151] on button "+ adjust all statuses" at bounding box center [599, 151] width 66 height 9
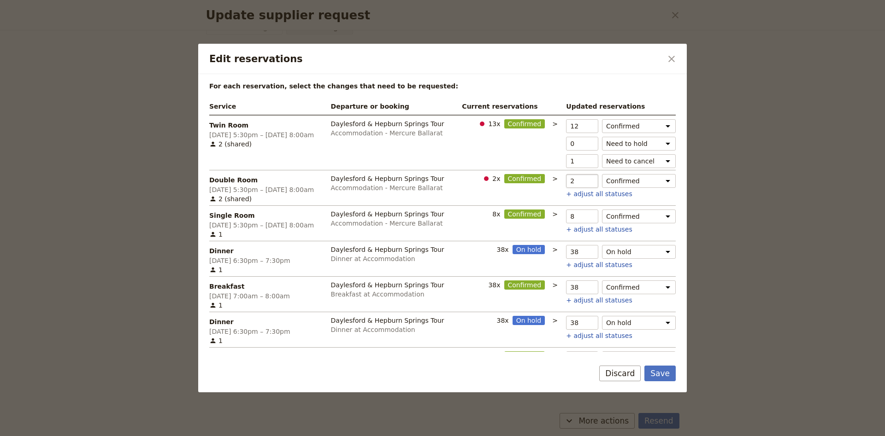
click at [584, 178] on input "2" at bounding box center [582, 181] width 32 height 14
click at [582, 199] on button "+ adjust all statuses" at bounding box center [599, 193] width 66 height 9
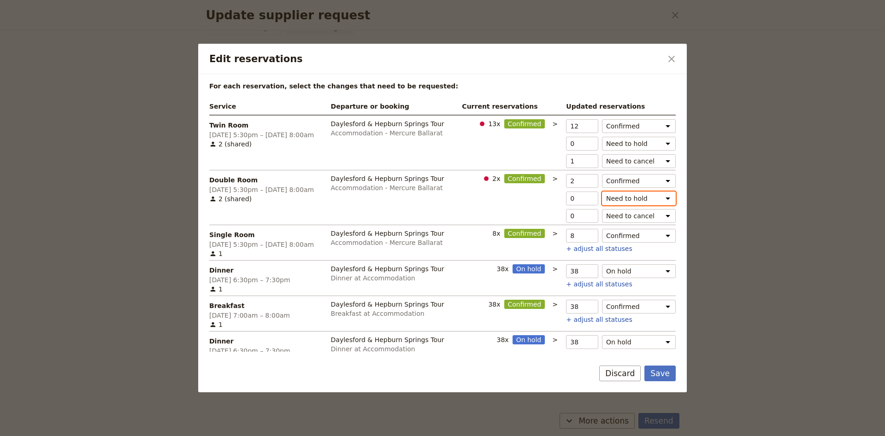
click at [602, 192] on select "Need to hold" at bounding box center [639, 199] width 74 height 14
type input "1"
click at [586, 197] on input "1" at bounding box center [582, 199] width 32 height 14
type input "2"
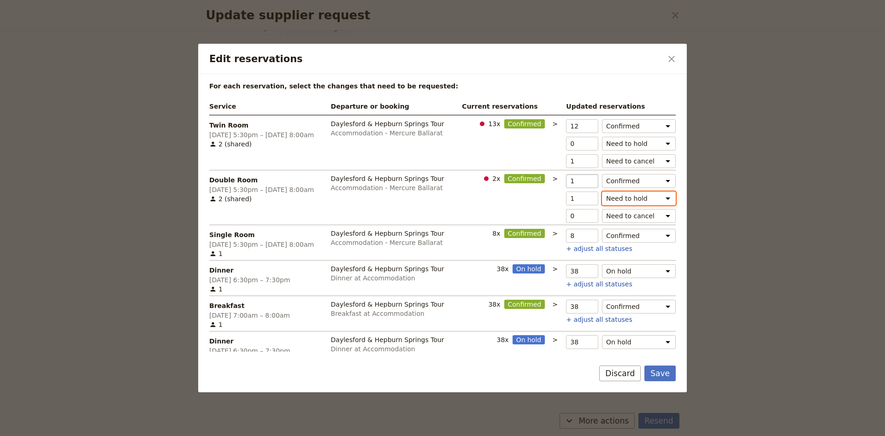
type input "0"
type input "2"
click at [588, 180] on input "2" at bounding box center [582, 181] width 32 height 14
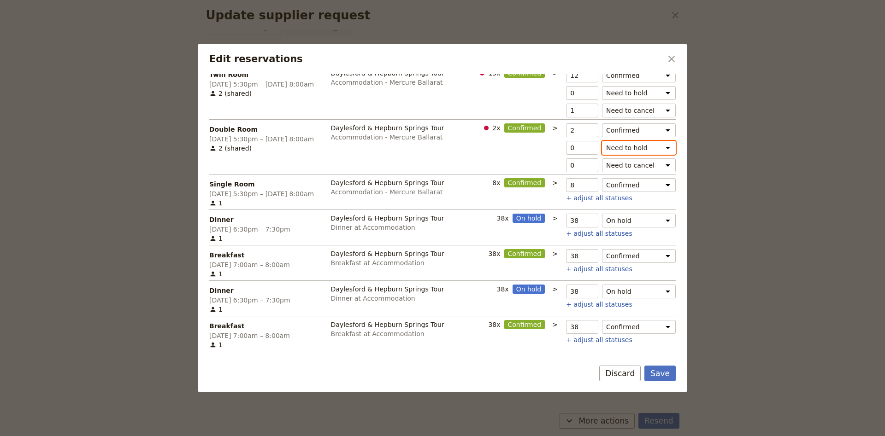
scroll to position [0, 0]
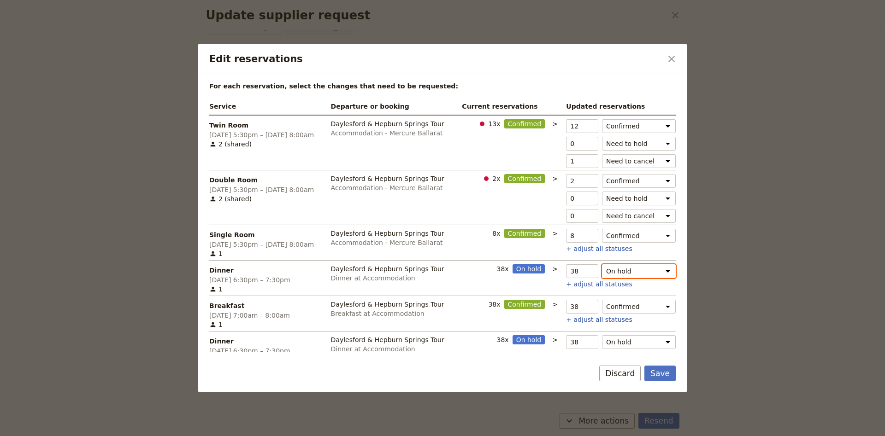
click at [602, 265] on select "On hold Need to confirm Need to release" at bounding box center [639, 272] width 74 height 14
click at [644, 272] on select "On hold Need to confirm Need to release" at bounding box center [639, 272] width 74 height 14
click at [629, 380] on button "Discard" at bounding box center [619, 374] width 41 height 16
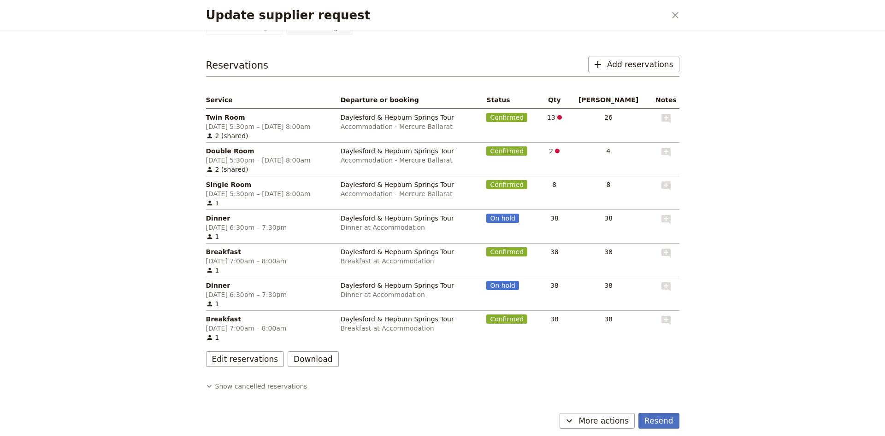
click at [666, 56] on div "Request id MB-100123 Add notes Save changes Discard changes Reservations ​ Add …" at bounding box center [442, 172] width 473 height 437
click at [665, 63] on span "Add reservations" at bounding box center [640, 64] width 66 height 11
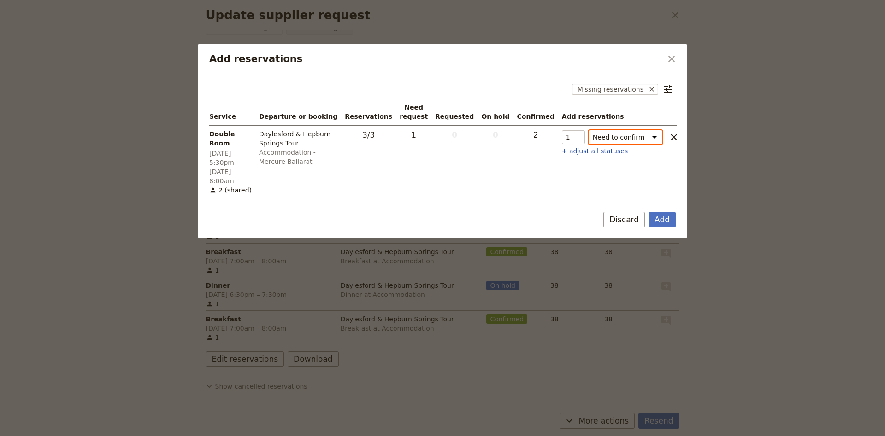
click at [589, 130] on select "Need to confirm Need to hold On hold requested Confirm requested On hold Confir…" at bounding box center [626, 137] width 74 height 14
click at [663, 212] on button "Add" at bounding box center [661, 220] width 27 height 16
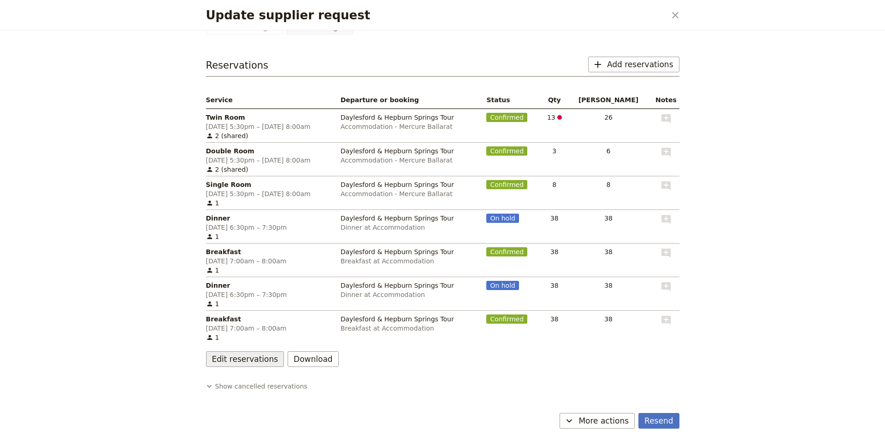
click at [230, 359] on button "Edit reservations" at bounding box center [245, 360] width 78 height 16
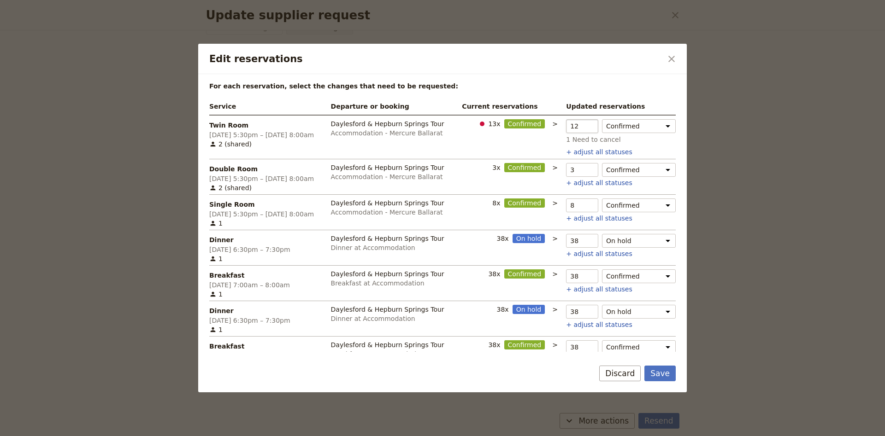
type input "12"
click at [583, 126] on input "12" at bounding box center [582, 126] width 32 height 14
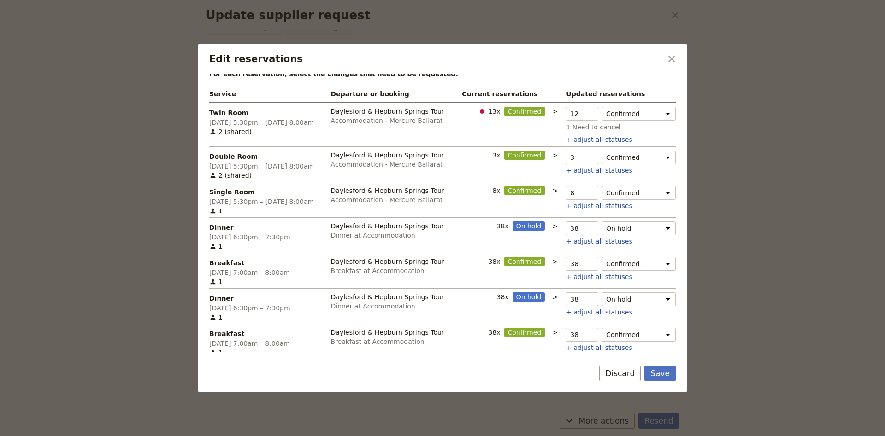
scroll to position [21, 0]
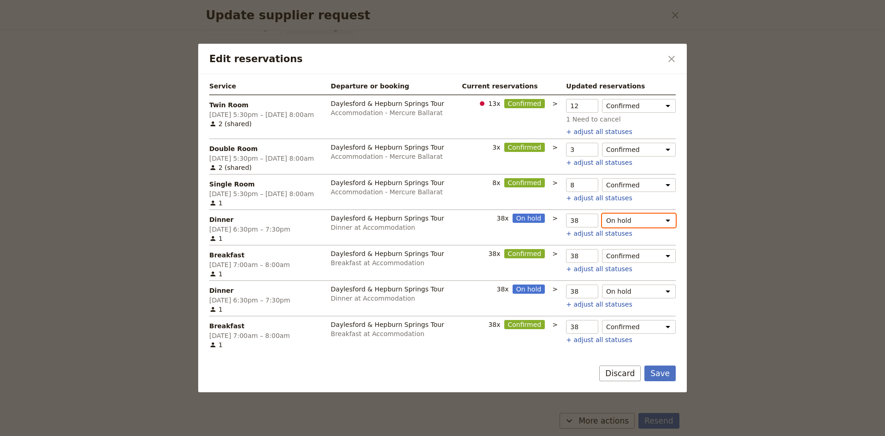
click at [602, 214] on select "On hold Need to confirm Need to release" at bounding box center [639, 221] width 74 height 14
click at [667, 217] on select "On hold Need to confirm Need to release" at bounding box center [639, 221] width 74 height 14
click at [668, 373] on button "Save" at bounding box center [659, 374] width 31 height 16
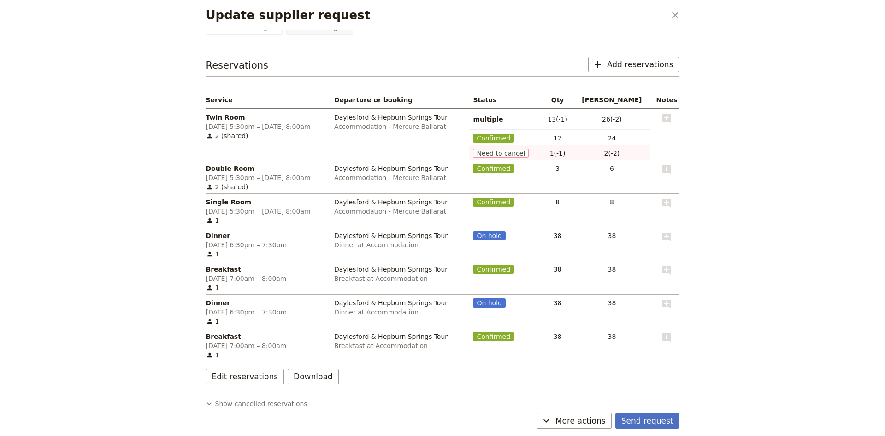
scroll to position [129, 0]
click at [576, 426] on span "More actions" at bounding box center [580, 421] width 50 height 11
click at [598, 376] on span "Capture supplier response" at bounding box center [569, 375] width 85 height 9
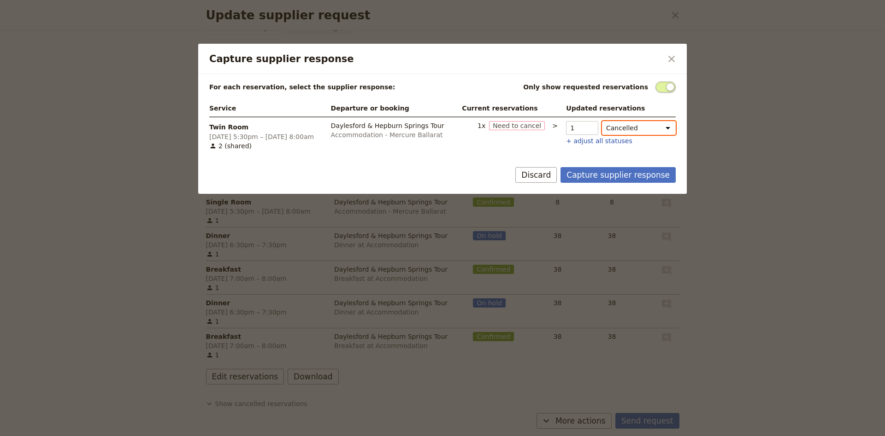
click at [602, 121] on select "Cancelled Need to cancel Hold Confirmed" at bounding box center [639, 128] width 74 height 14
click option "Cancelled" at bounding box center [0, 0] width 0 height 0
click at [624, 179] on button "Capture supplier response" at bounding box center [617, 175] width 115 height 16
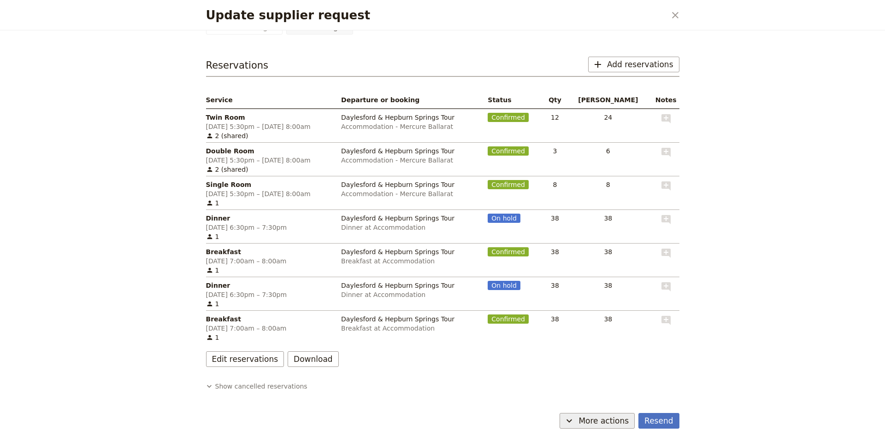
click at [572, 420] on icon "Update supplier request" at bounding box center [569, 421] width 6 height 3
click at [595, 384] on span "Capture supplier response" at bounding box center [590, 387] width 85 height 9
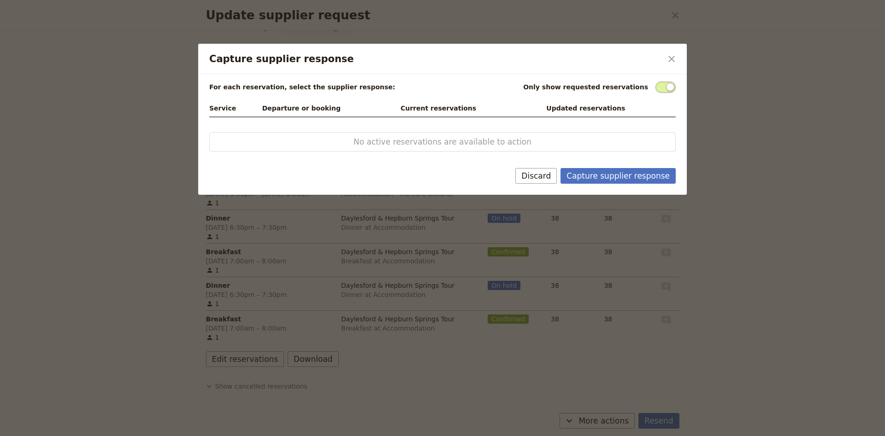
drag, startPoint x: 654, startPoint y: 90, endPoint x: 664, endPoint y: 86, distance: 11.4
click at [656, 89] on div "Only show requested reservations" at bounding box center [599, 87] width 153 height 11
click at [661, 88] on span "Capture supplier response" at bounding box center [665, 87] width 20 height 11
click at [655, 82] on input "Capture supplier response" at bounding box center [655, 82] width 0 height 0
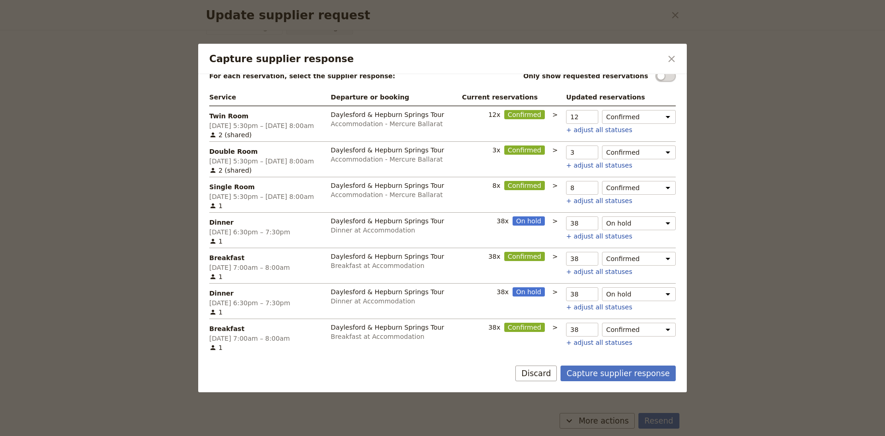
scroll to position [14, 0]
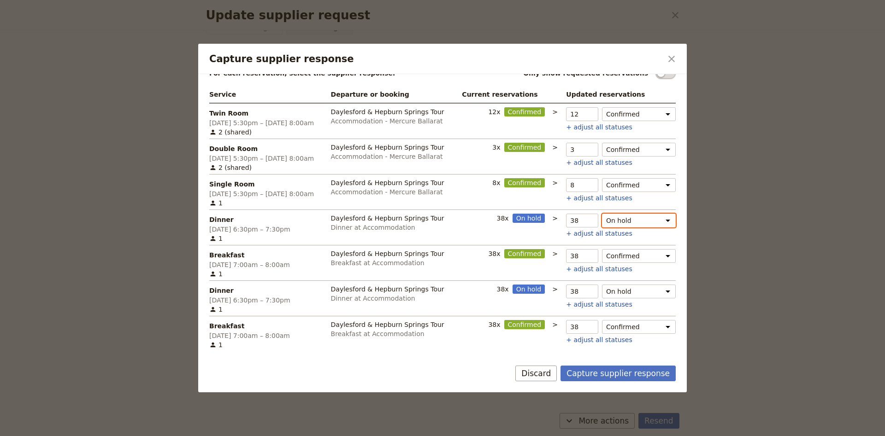
click at [602, 214] on select "On hold Confirmed Released" at bounding box center [639, 221] width 74 height 14
click at [602, 285] on select "On hold Confirmed Released" at bounding box center [639, 292] width 74 height 14
click at [600, 376] on button "Capture supplier response" at bounding box center [617, 374] width 115 height 16
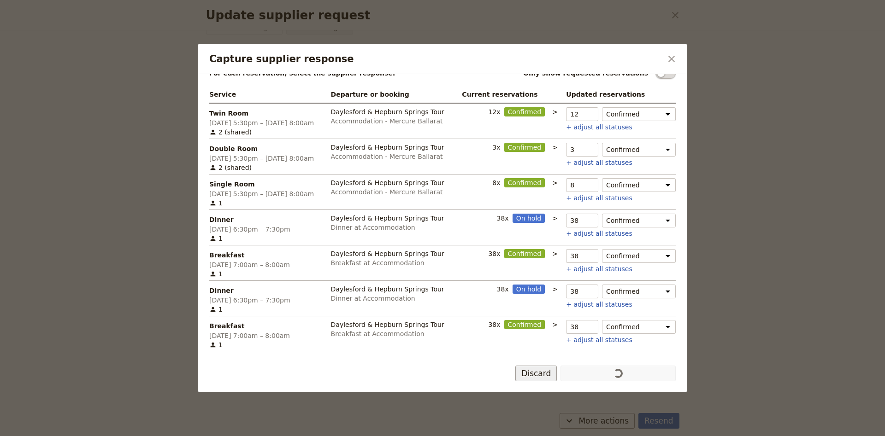
scroll to position [129, 0]
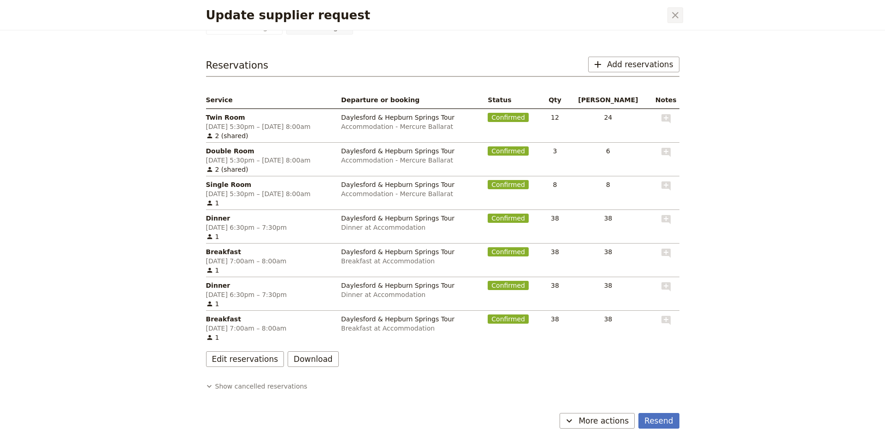
click at [676, 17] on icon "Close dialog" at bounding box center [675, 15] width 6 height 6
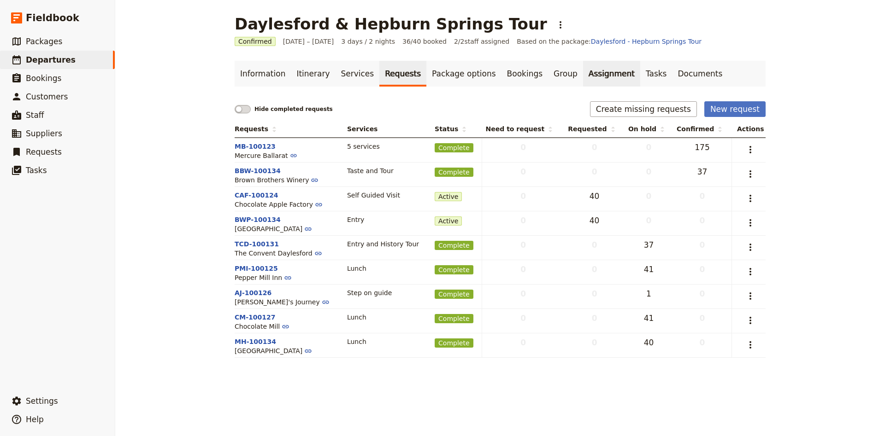
click at [583, 79] on link "Assignment" at bounding box center [611, 74] width 57 height 26
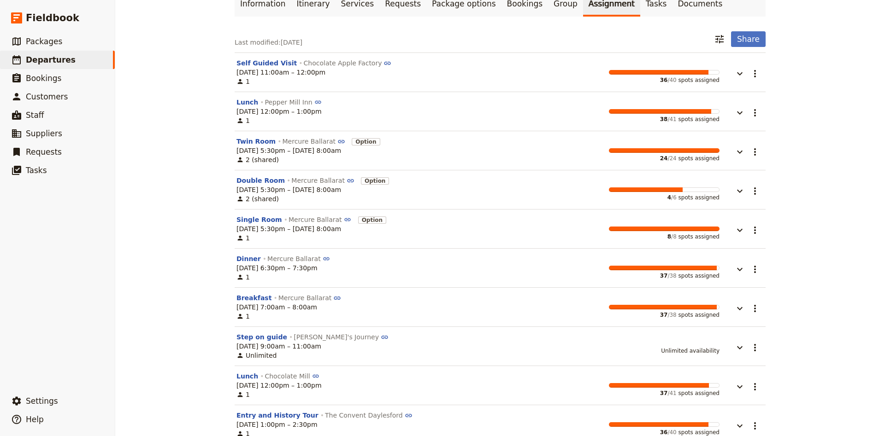
scroll to position [122, 0]
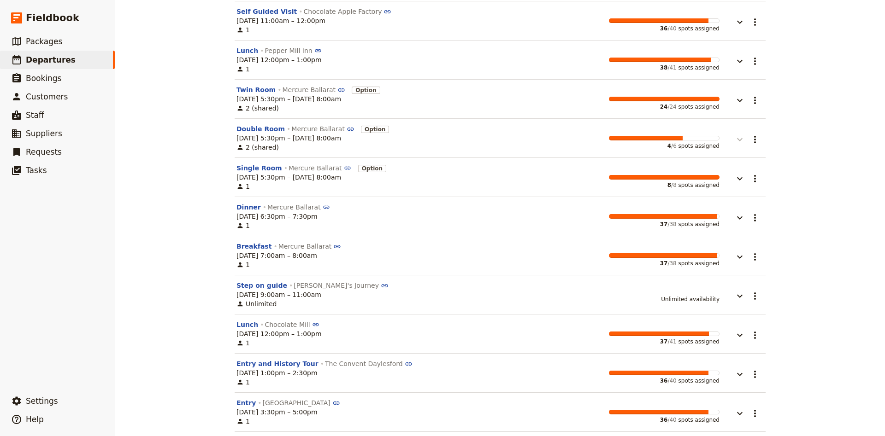
click at [742, 140] on icon "button" at bounding box center [739, 139] width 11 height 11
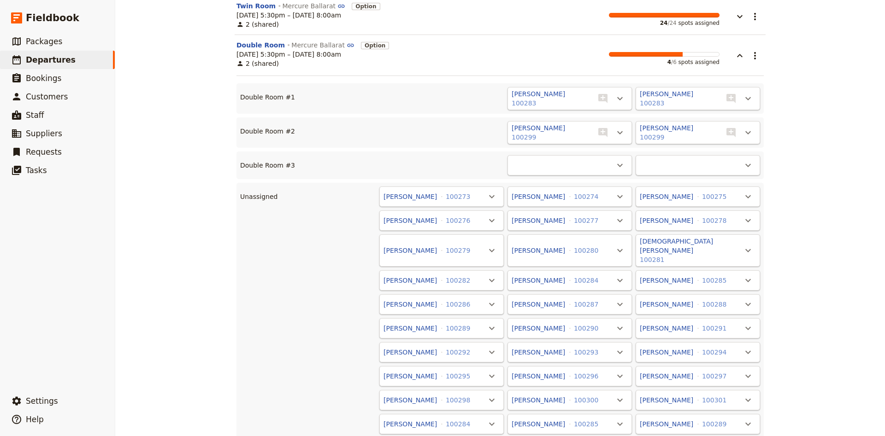
scroll to position [304, 0]
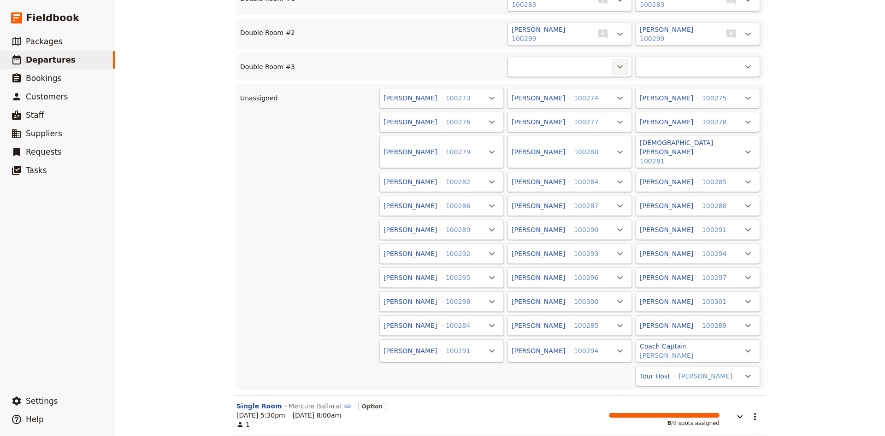
click at [617, 68] on icon "Actions" at bounding box center [619, 66] width 11 height 11
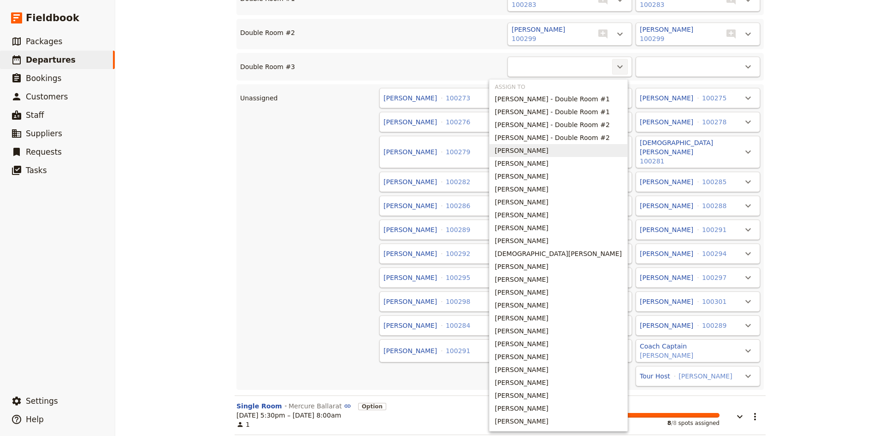
scroll to position [153, 0]
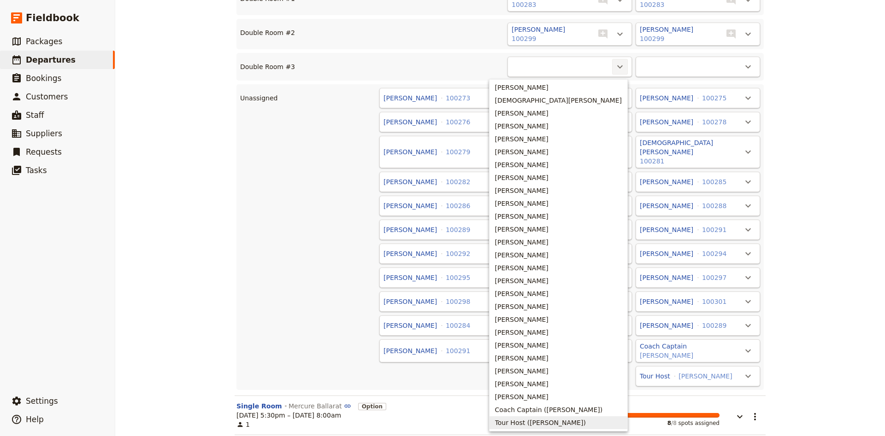
click at [565, 417] on button "Tour Host (Linda Priest)" at bounding box center [558, 423] width 138 height 13
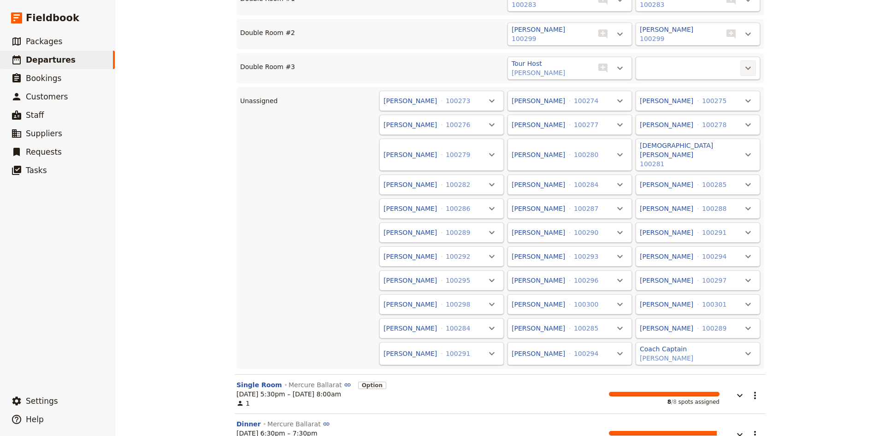
click at [751, 65] on icon "Actions" at bounding box center [747, 68] width 11 height 11
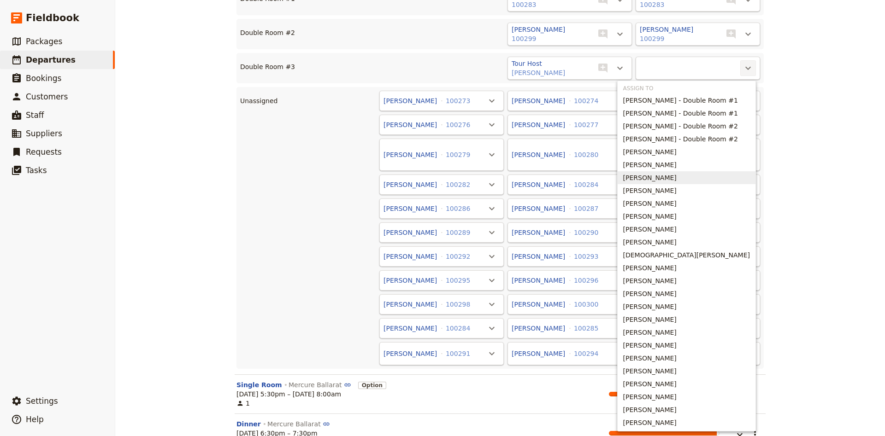
scroll to position [142, 0]
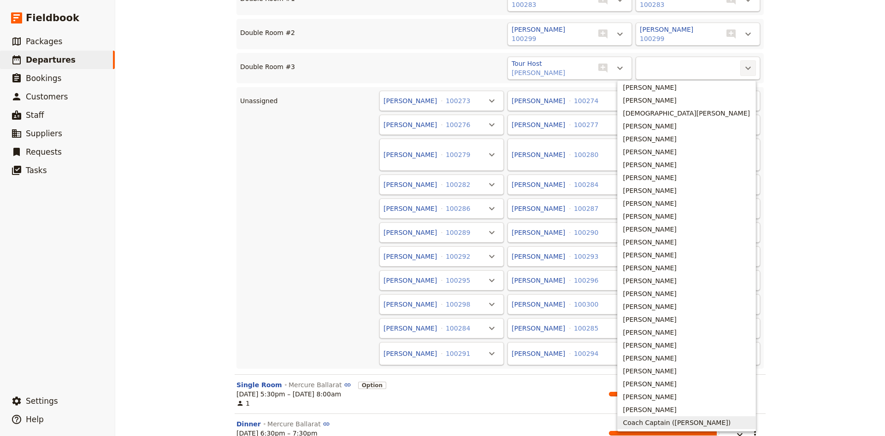
click at [688, 424] on span "Coach Captain (Wayne Priest)" at bounding box center [677, 422] width 108 height 9
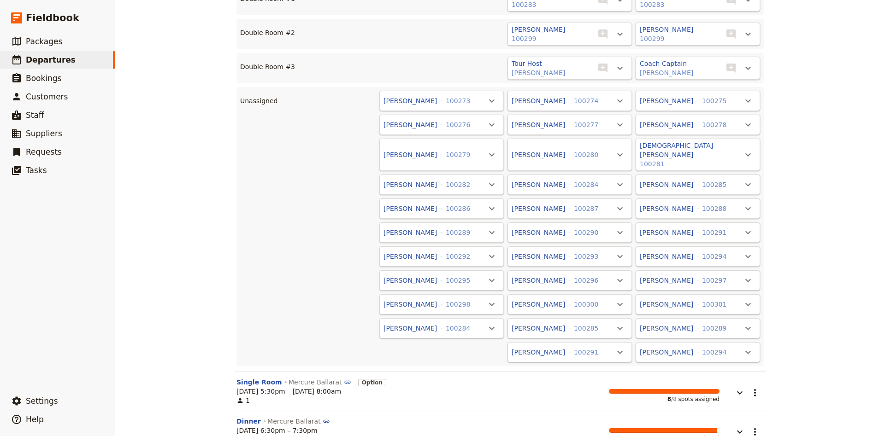
scroll to position [61, 0]
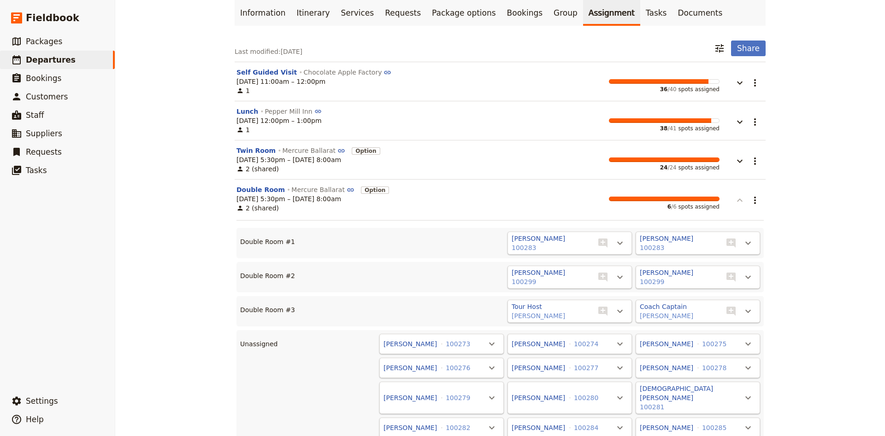
click at [746, 202] on button "button" at bounding box center [733, 195] width 28 height 21
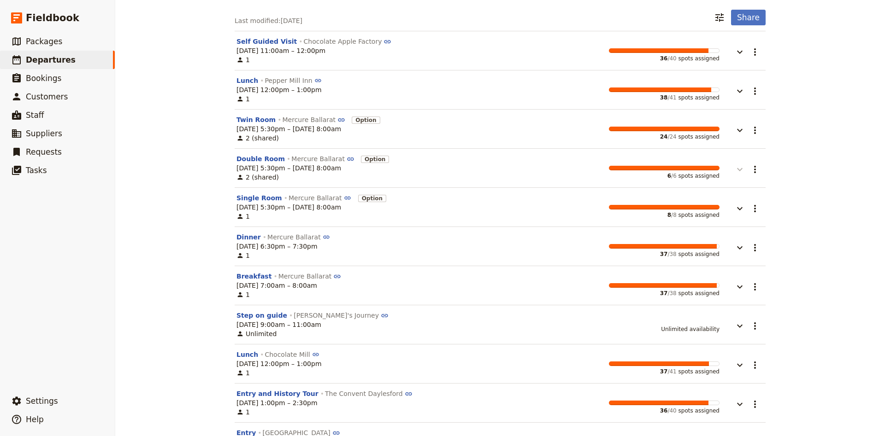
scroll to position [122, 0]
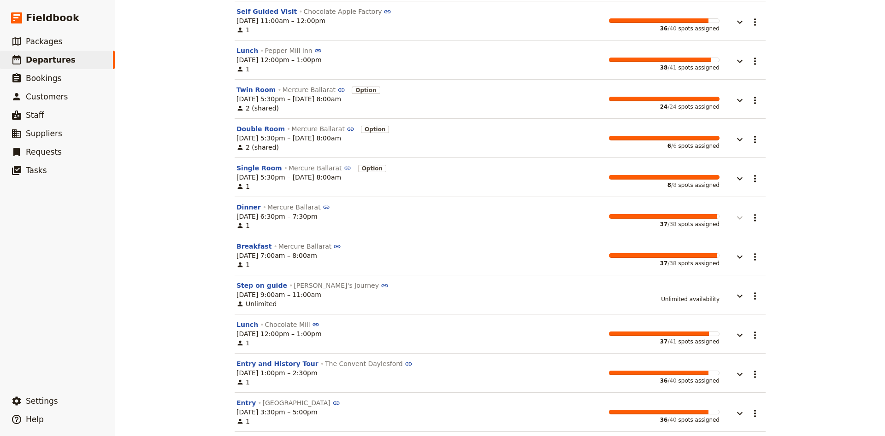
click at [738, 220] on icon "button" at bounding box center [739, 217] width 11 height 11
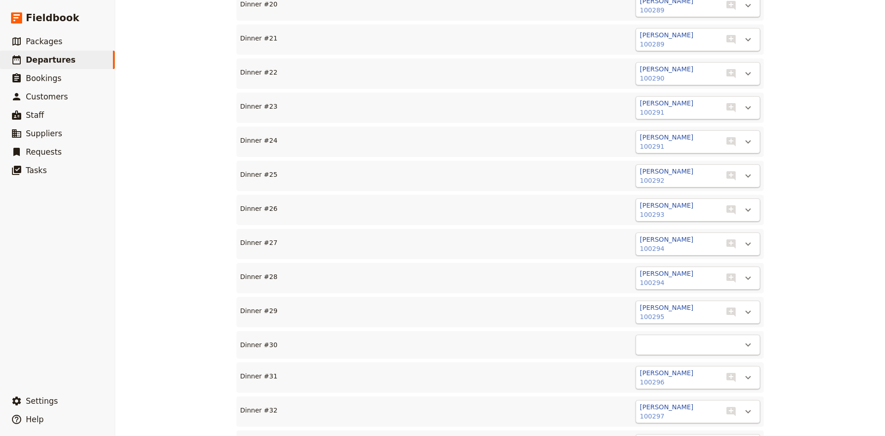
scroll to position [1338, 0]
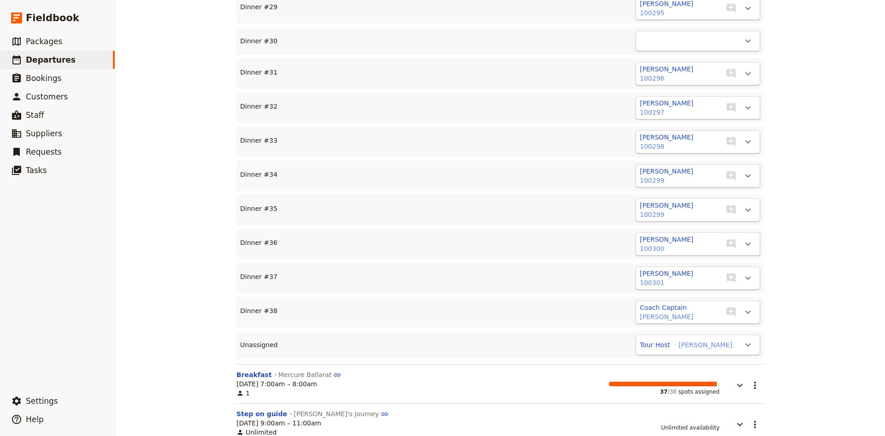
drag, startPoint x: 706, startPoint y: 342, endPoint x: 716, endPoint y: 341, distance: 10.2
click at [707, 342] on div "Tour Host Linda Priest" at bounding box center [686, 345] width 94 height 11
click at [742, 337] on button "​" at bounding box center [748, 345] width 16 height 16
click at [728, 365] on span "Dinner #30 - empty" at bounding box center [707, 368] width 65 height 9
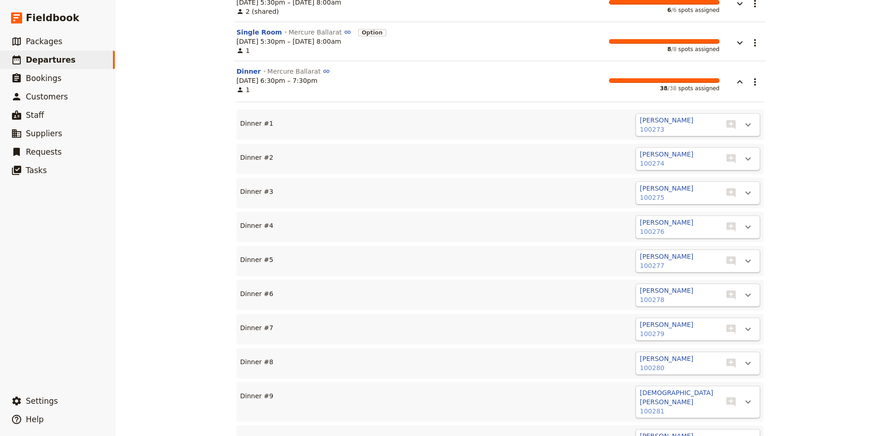
scroll to position [183, 0]
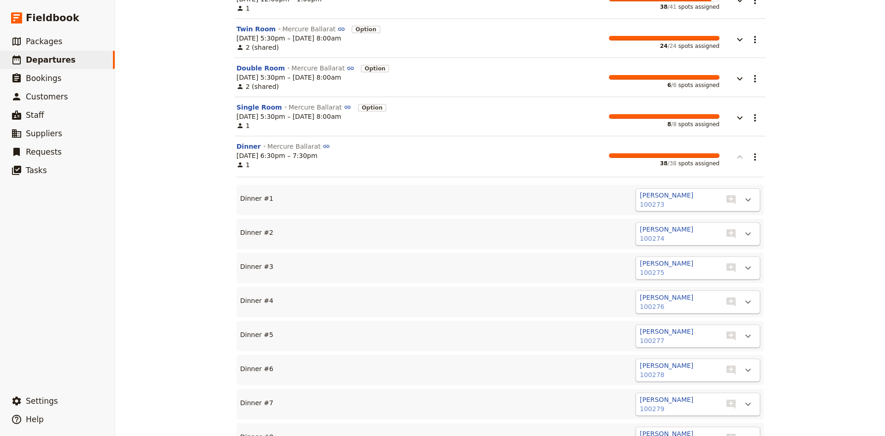
click at [746, 159] on button "button" at bounding box center [733, 152] width 28 height 21
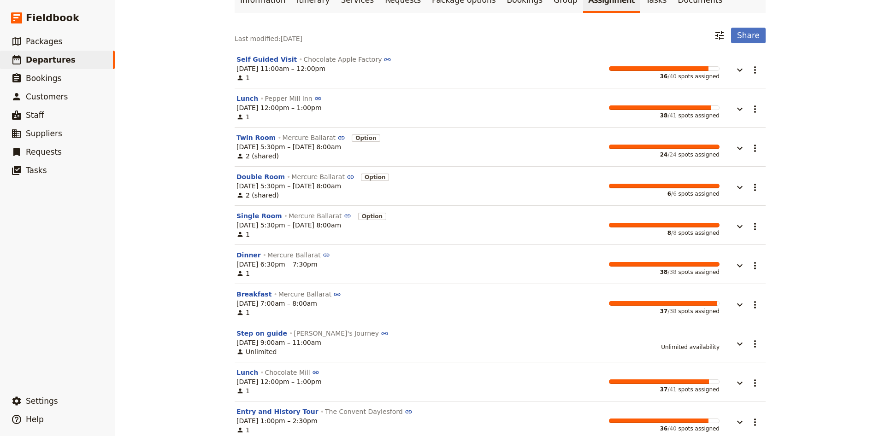
scroll to position [48, 0]
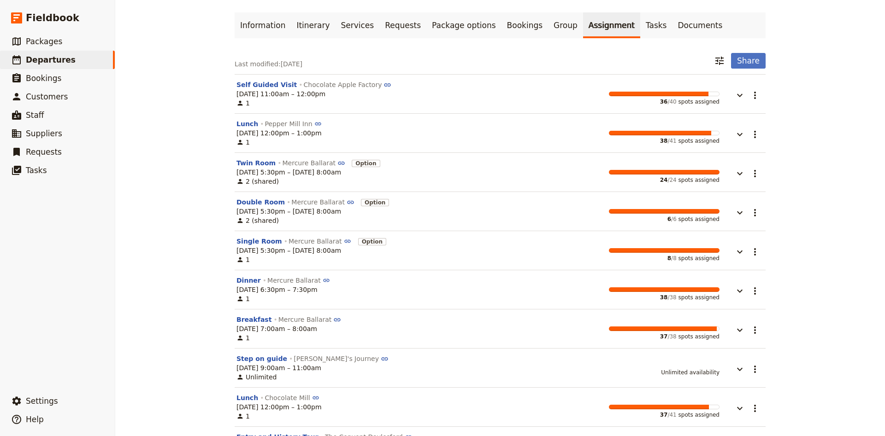
click at [848, 198] on div "Daylesford & Hepburn Springs Tour ​ Confirmed 8 – 10 Oct 2025 3 days / 2 nights…" at bounding box center [500, 218] width 770 height 436
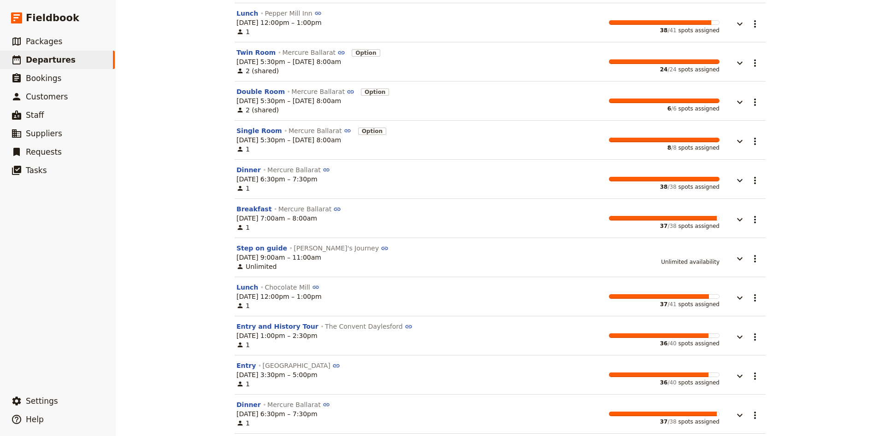
scroll to position [170, 0]
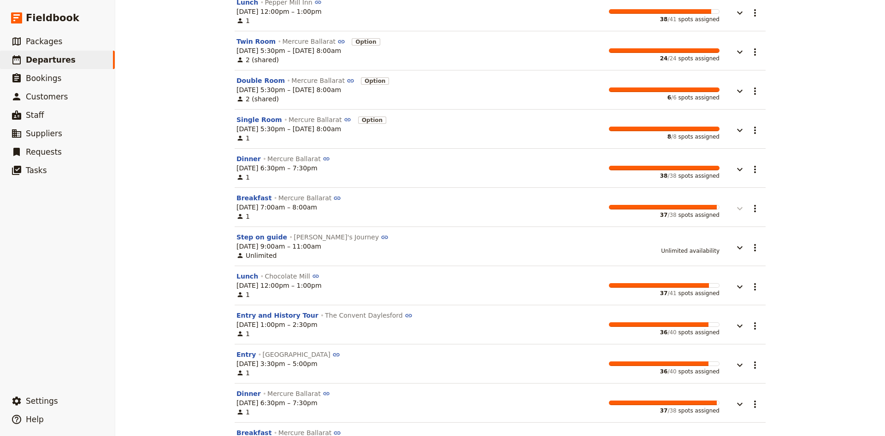
click at [741, 210] on icon "button" at bounding box center [739, 208] width 11 height 11
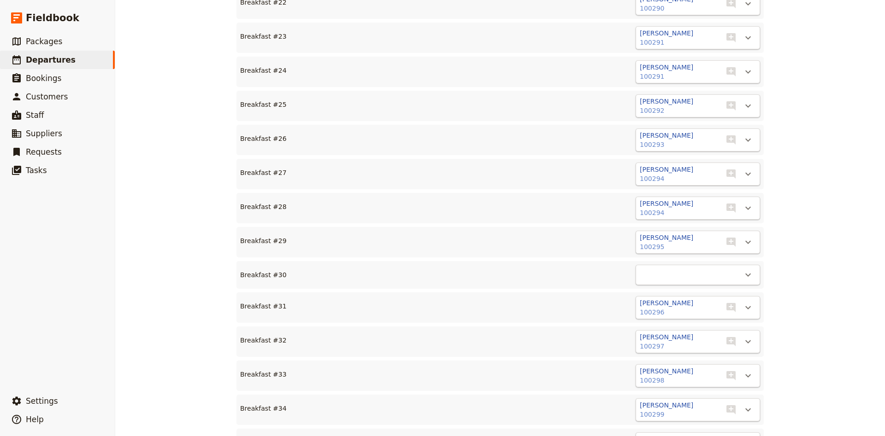
scroll to position [1265, 0]
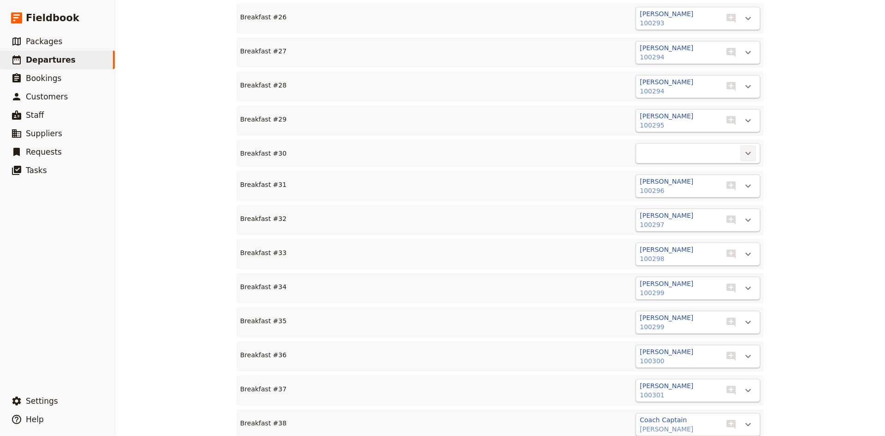
click at [752, 152] on button "​" at bounding box center [748, 154] width 16 height 16
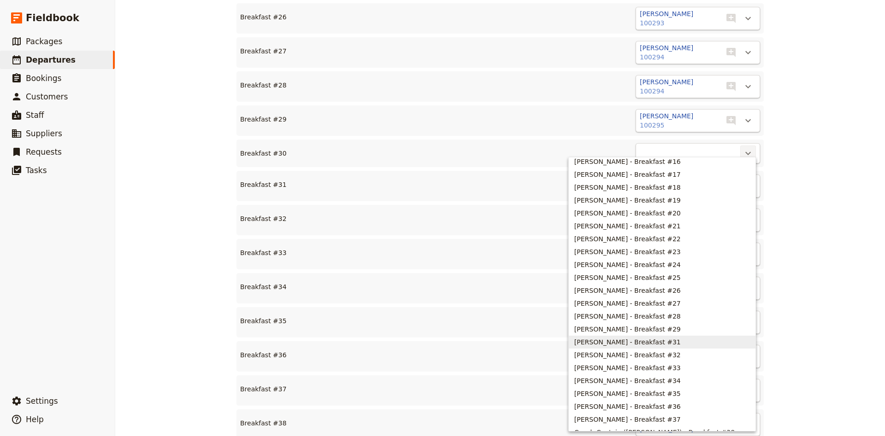
scroll to position [231, 0]
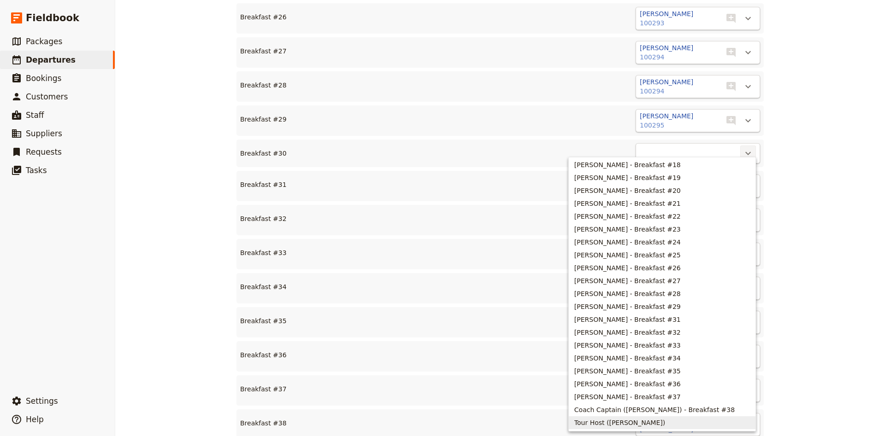
click at [642, 422] on span "Tour Host (Linda Priest)" at bounding box center [619, 422] width 91 height 9
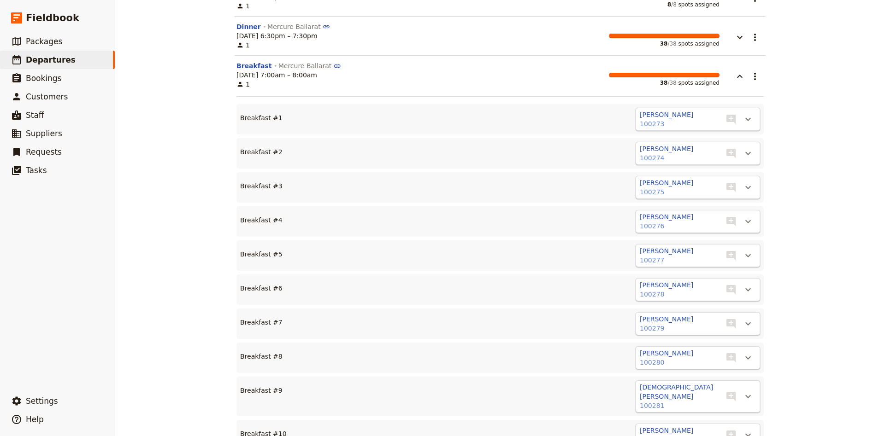
scroll to position [170, 0]
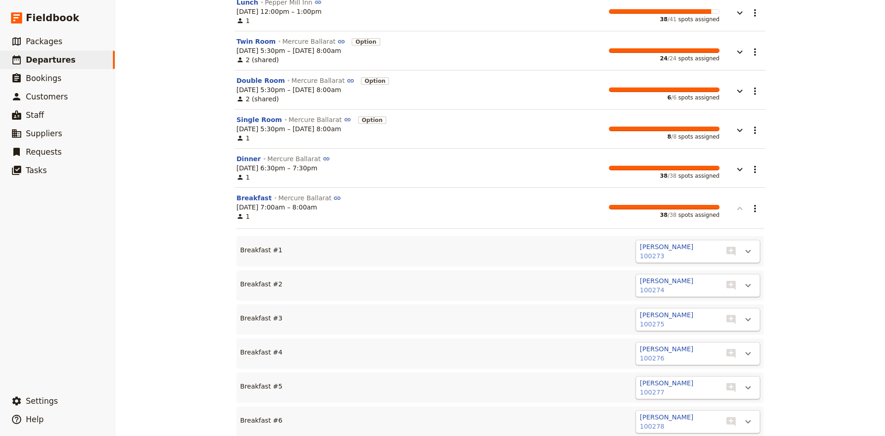
click at [745, 209] on button "button" at bounding box center [733, 204] width 28 height 21
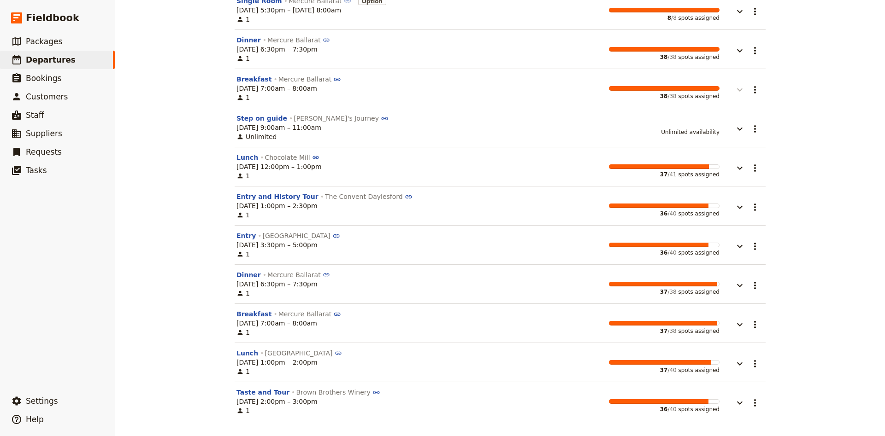
scroll to position [292, 0]
click at [741, 283] on icon "button" at bounding box center [739, 285] width 11 height 11
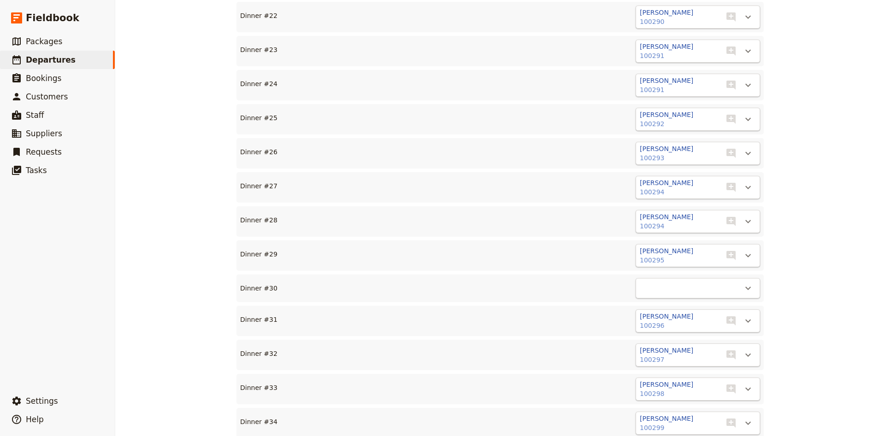
scroll to position [1448, 0]
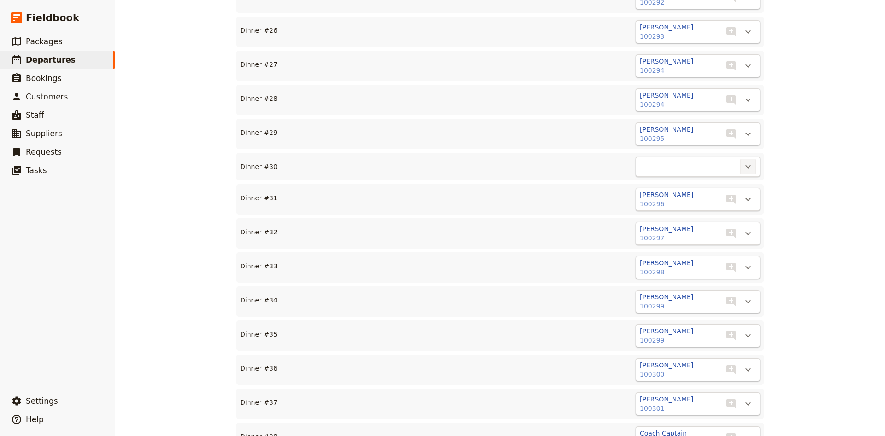
click at [752, 161] on icon "Actions" at bounding box center [747, 166] width 11 height 11
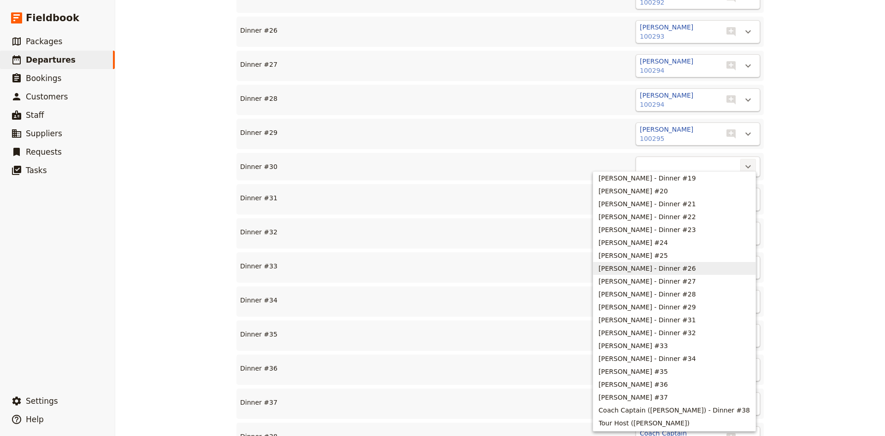
scroll to position [246, 0]
click at [681, 424] on span "Tour Host (Linda Priest)" at bounding box center [644, 422] width 91 height 9
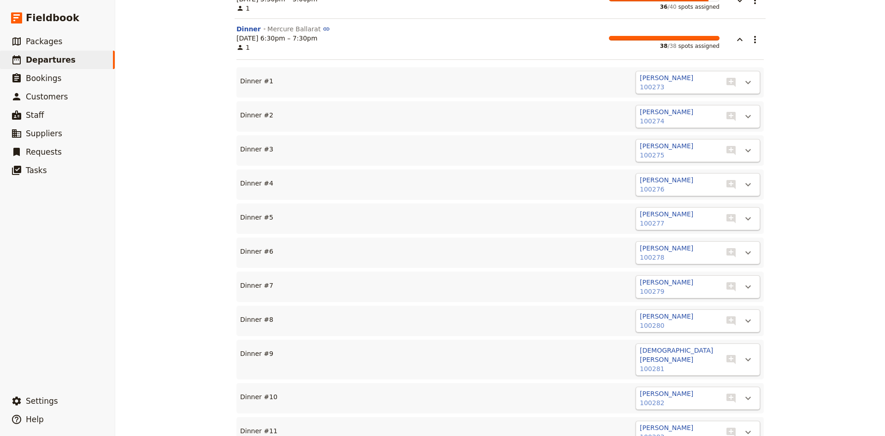
scroll to position [292, 0]
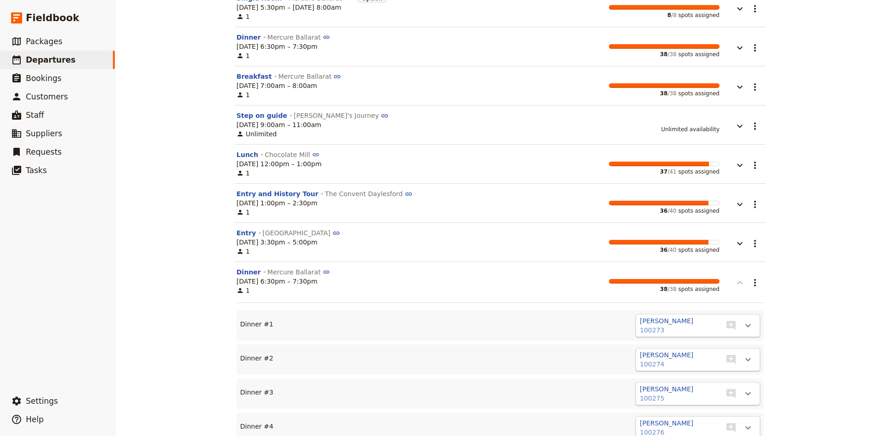
click at [742, 282] on icon "button" at bounding box center [739, 282] width 11 height 11
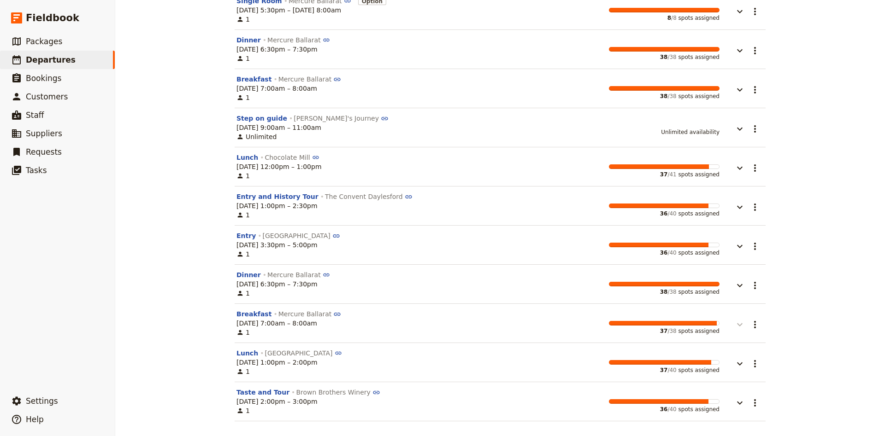
click at [738, 330] on icon "button" at bounding box center [739, 324] width 11 height 11
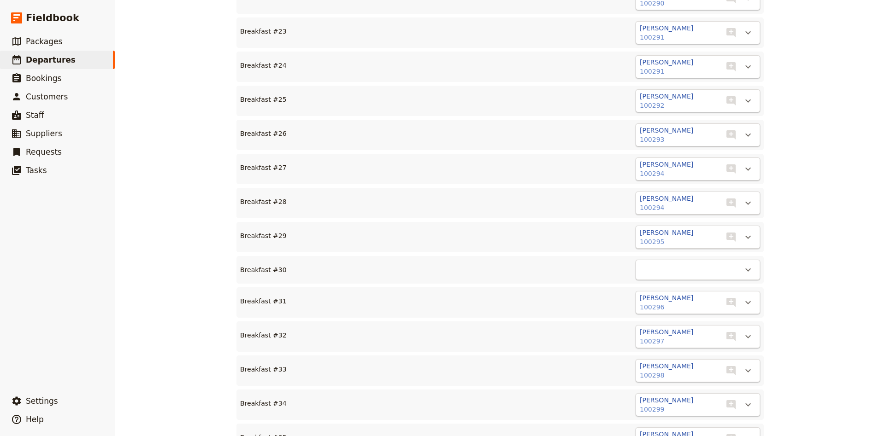
scroll to position [1387, 0]
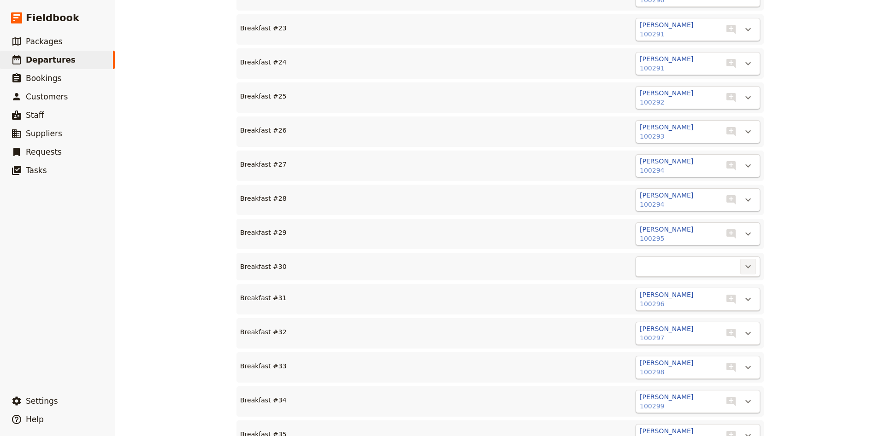
click at [751, 261] on icon "Actions" at bounding box center [747, 266] width 11 height 11
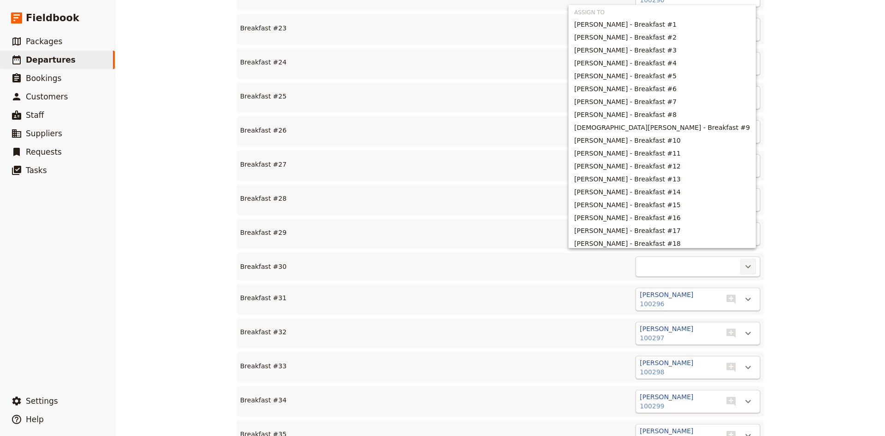
scroll to position [262, 0]
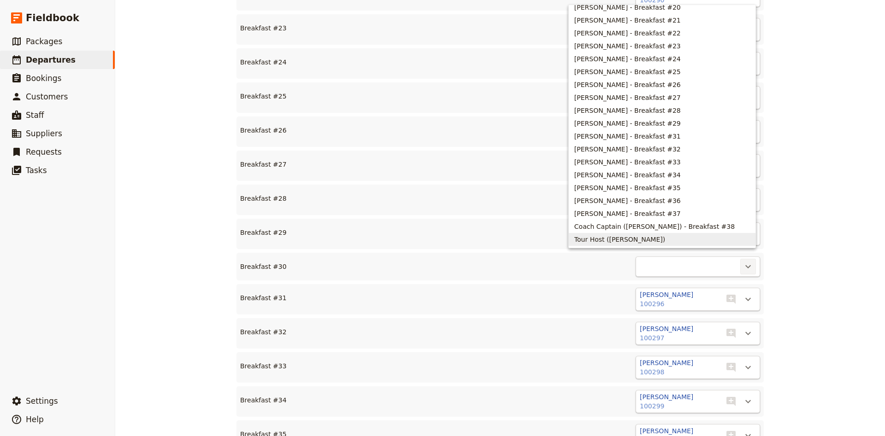
click at [685, 234] on button "Tour Host (Linda Priest)" at bounding box center [662, 239] width 187 height 13
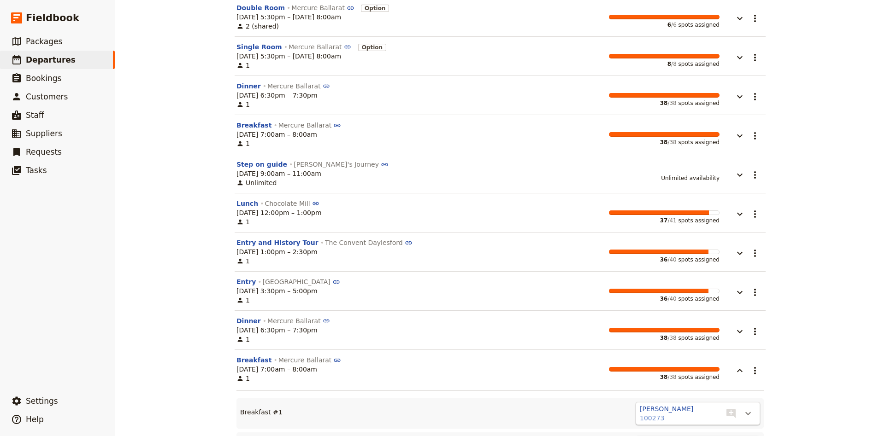
scroll to position [231, 0]
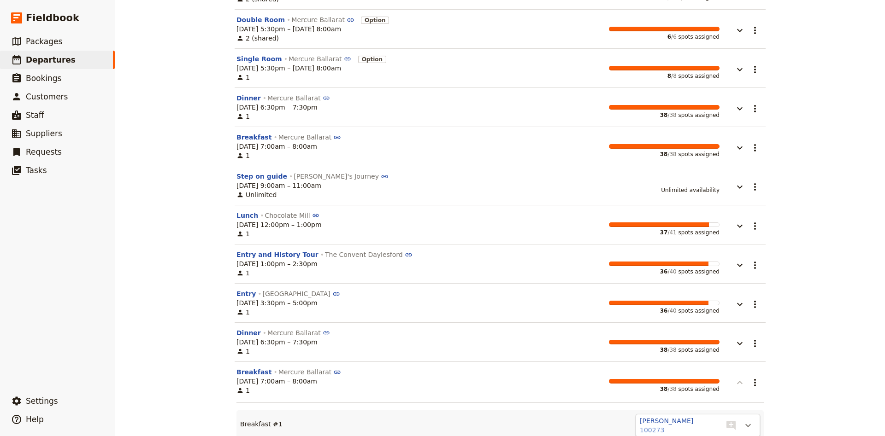
click at [742, 385] on icon "button" at bounding box center [739, 382] width 11 height 11
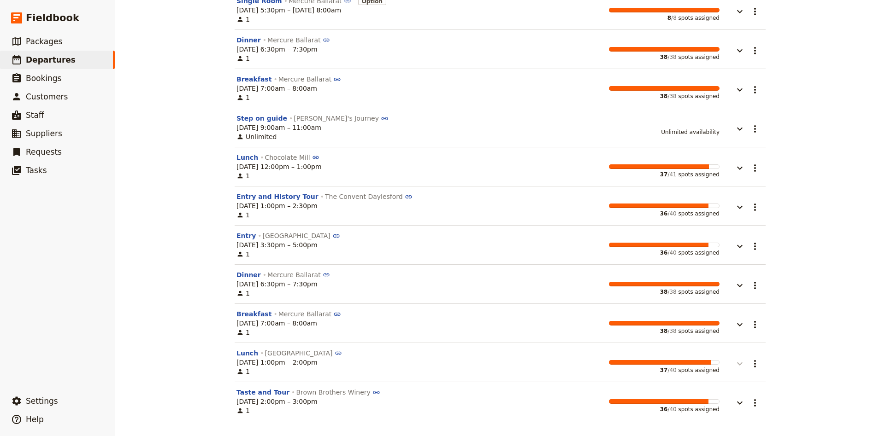
click at [739, 366] on icon "button" at bounding box center [739, 364] width 11 height 11
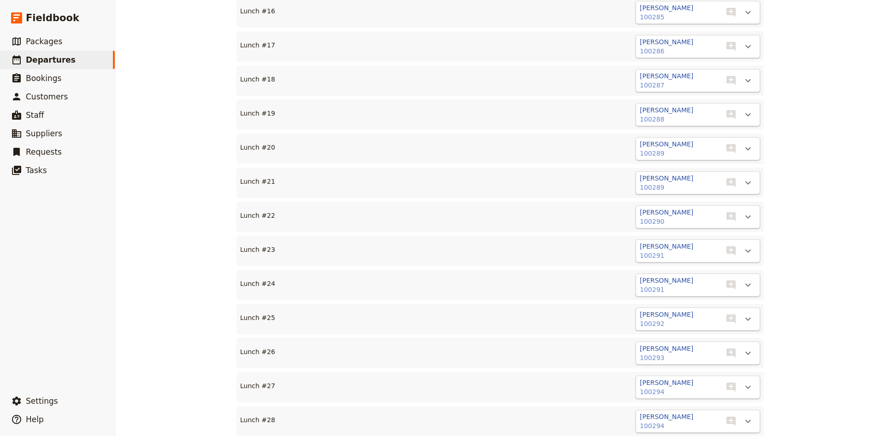
scroll to position [1387, 0]
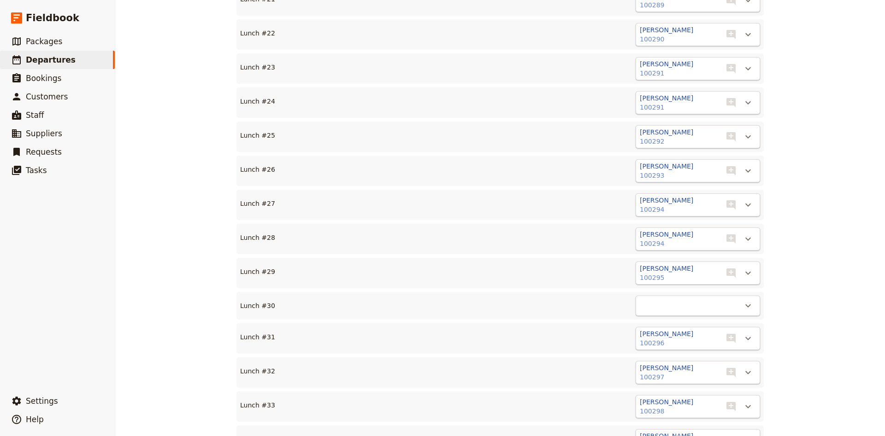
click at [858, 299] on div "Daylesford & Hepburn Springs Tour ​ Confirmed 8 – 10 Oct 2025 3 days / 2 nights…" at bounding box center [500, 218] width 770 height 436
click at [749, 305] on icon "Actions" at bounding box center [748, 306] width 6 height 3
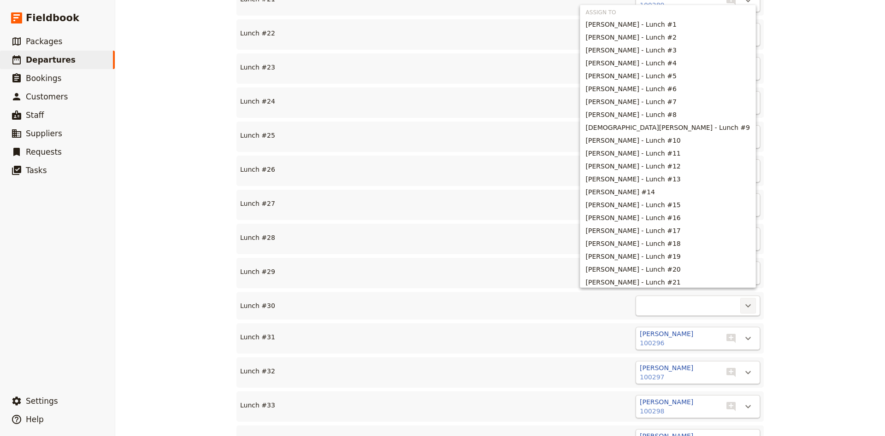
scroll to position [223, 0]
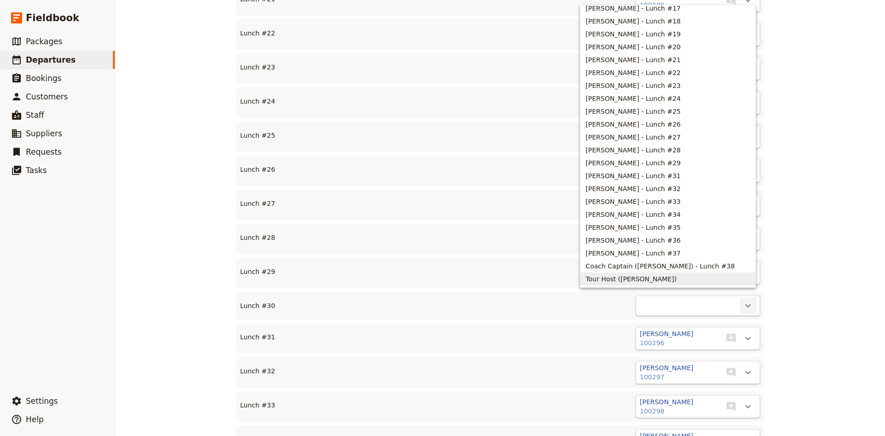
click at [677, 277] on span "Tour Host (Linda Priest)" at bounding box center [631, 279] width 91 height 9
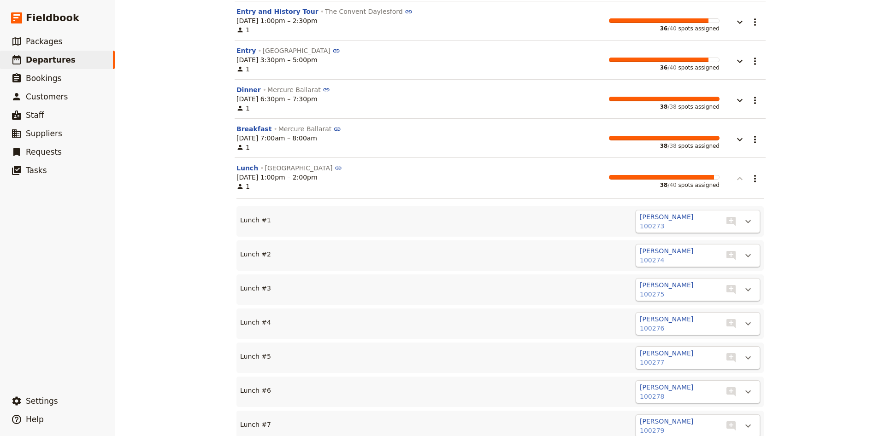
click at [742, 180] on icon "button" at bounding box center [739, 178] width 11 height 11
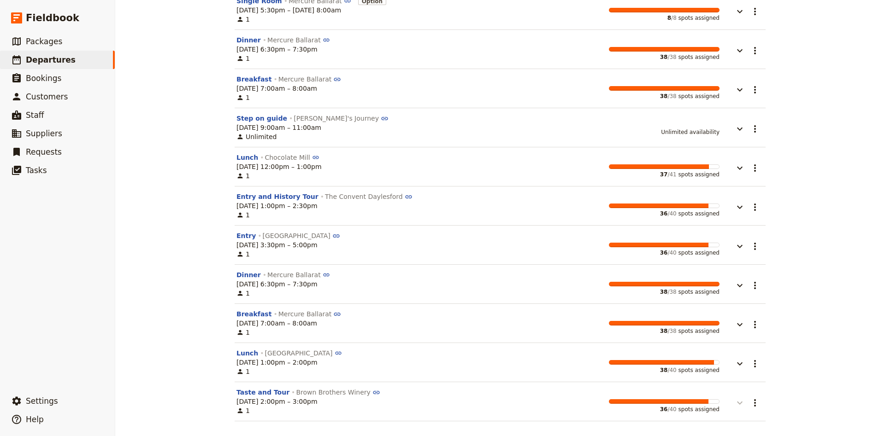
click at [736, 405] on icon "button" at bounding box center [739, 403] width 11 height 11
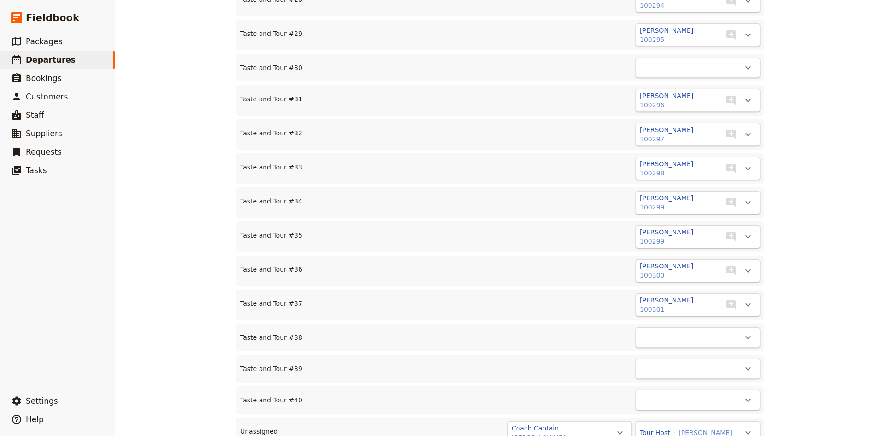
scroll to position [1688, 0]
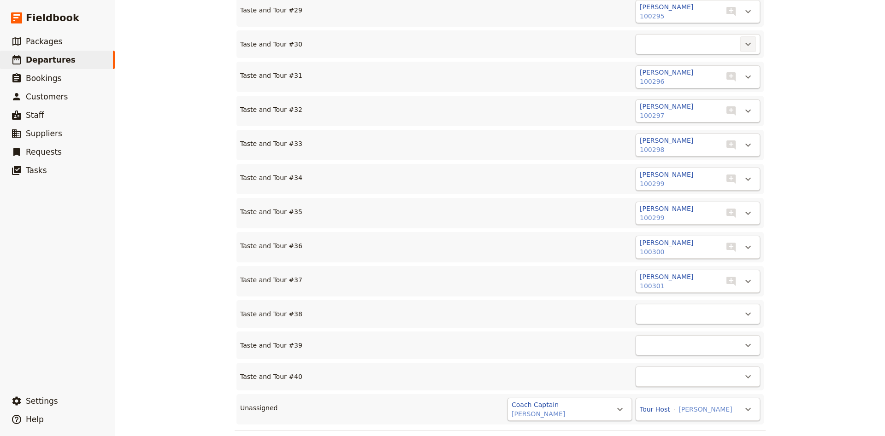
click at [748, 39] on icon "Actions" at bounding box center [747, 44] width 11 height 11
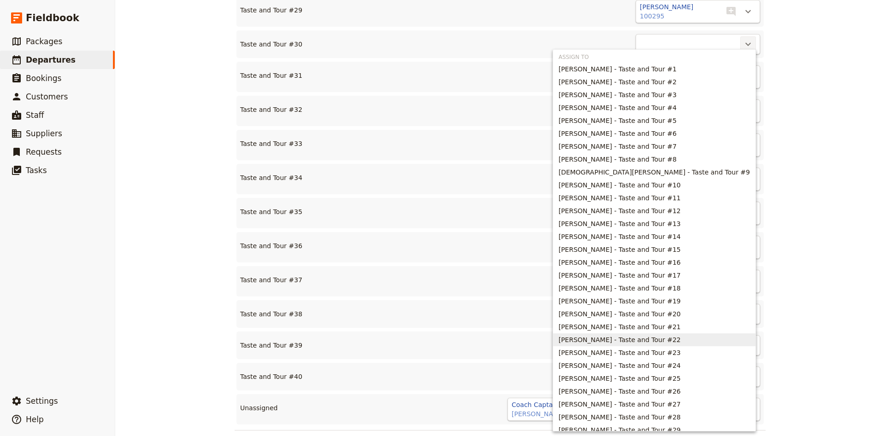
scroll to position [124, 0]
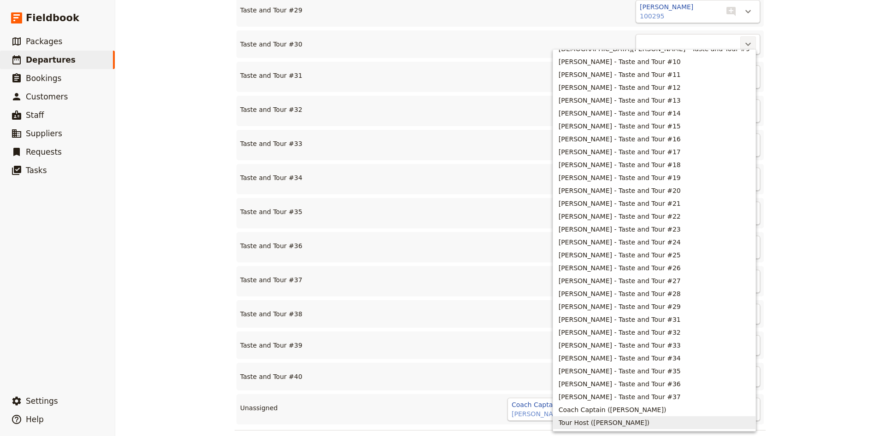
click at [649, 422] on span "Tour Host (Linda Priest)" at bounding box center [604, 422] width 91 height 9
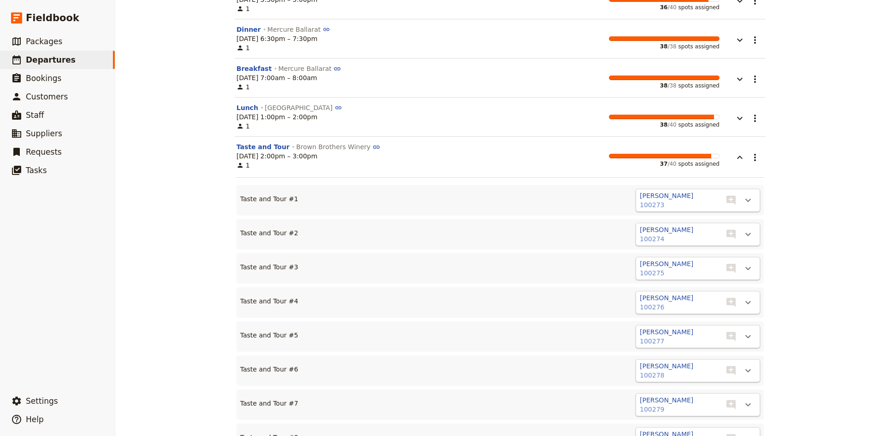
scroll to position [352, 0]
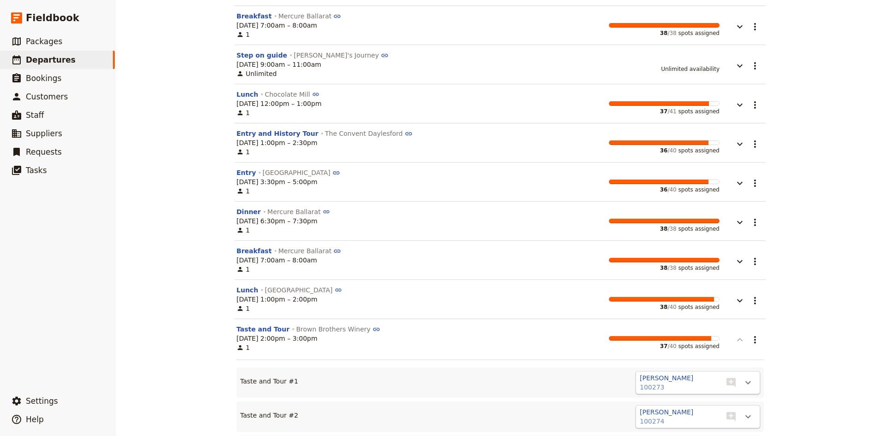
click at [739, 344] on icon "button" at bounding box center [739, 340] width 11 height 11
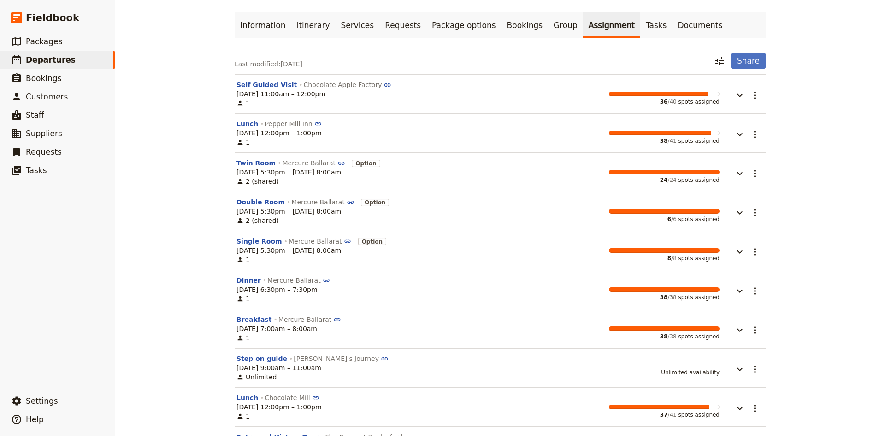
scroll to position [0, 0]
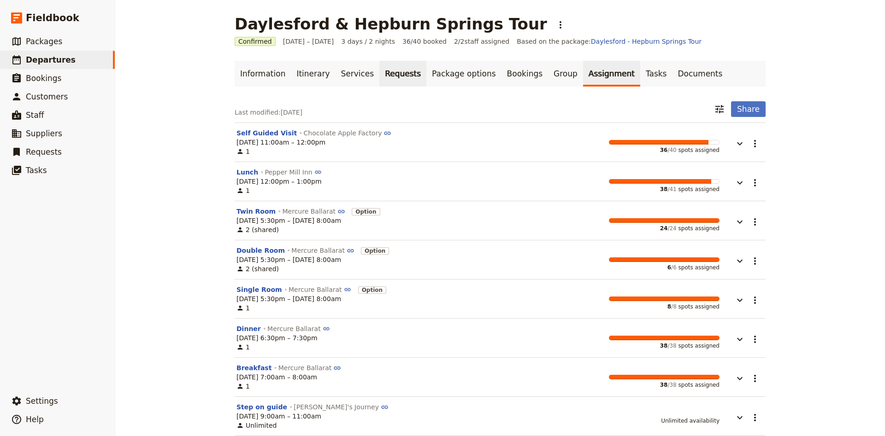
click at [401, 72] on link "Requests" at bounding box center [402, 74] width 47 height 26
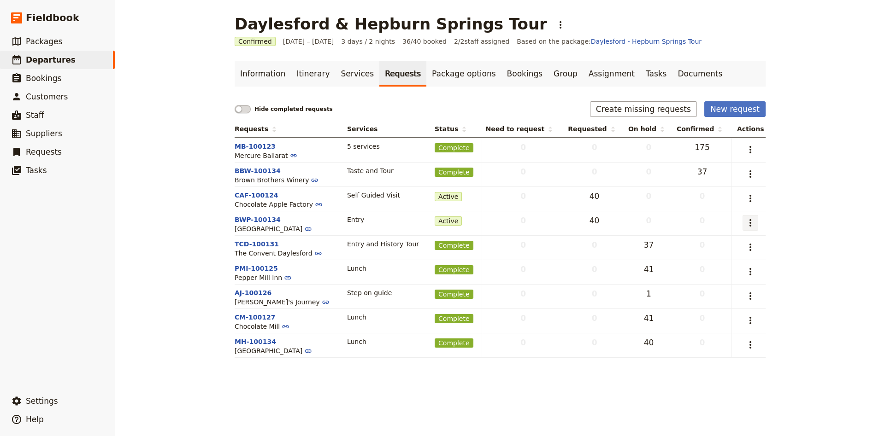
click at [751, 225] on icon "Actions" at bounding box center [750, 223] width 11 height 11
click at [746, 253] on span "Capture supplier response" at bounding box center [710, 256] width 85 height 9
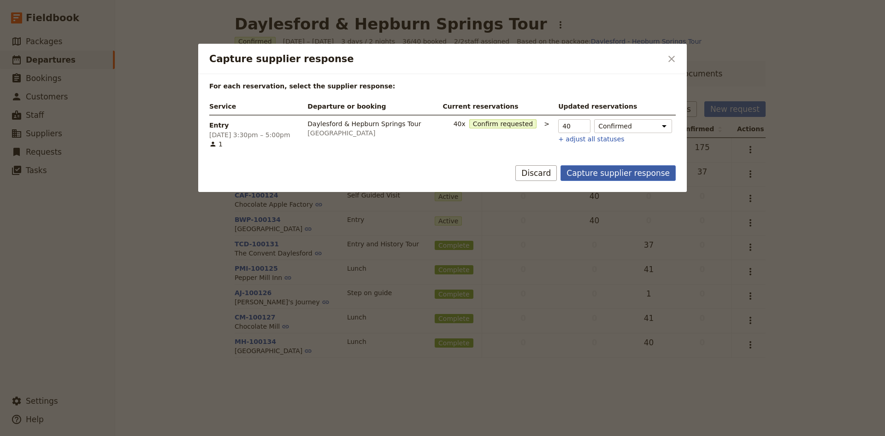
click at [641, 175] on button "Capture supplier response" at bounding box center [617, 173] width 115 height 16
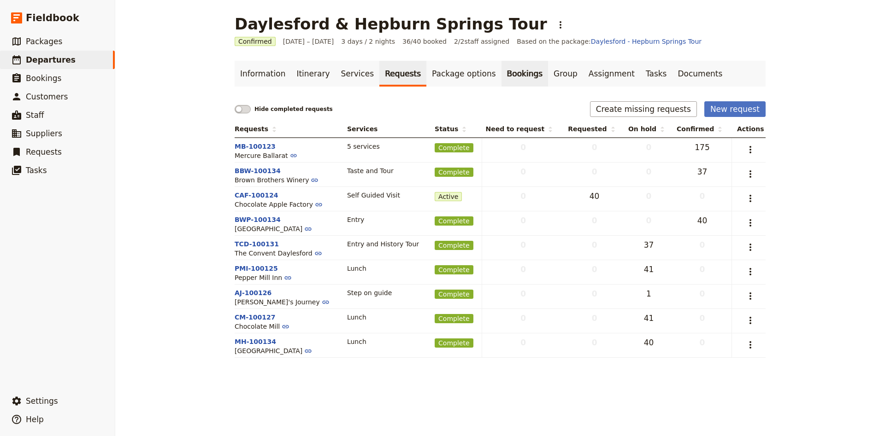
click at [501, 84] on link "Bookings" at bounding box center [524, 74] width 47 height 26
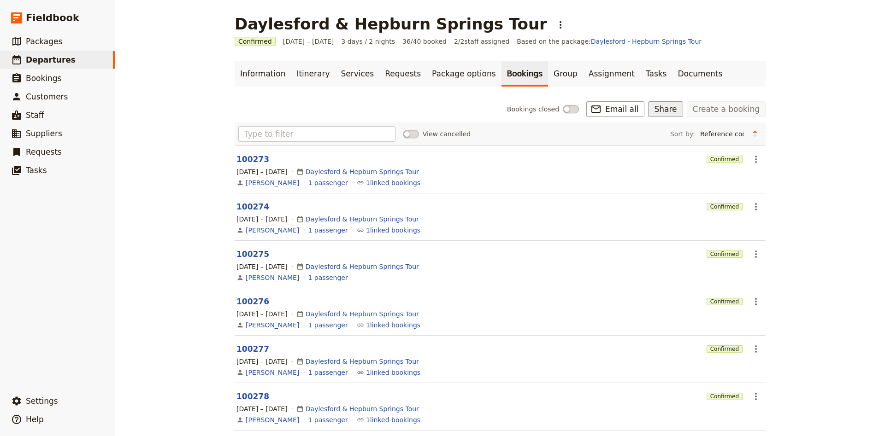
click at [674, 113] on button "Share" at bounding box center [665, 109] width 35 height 16
click at [549, 80] on link "Group" at bounding box center [565, 74] width 35 height 26
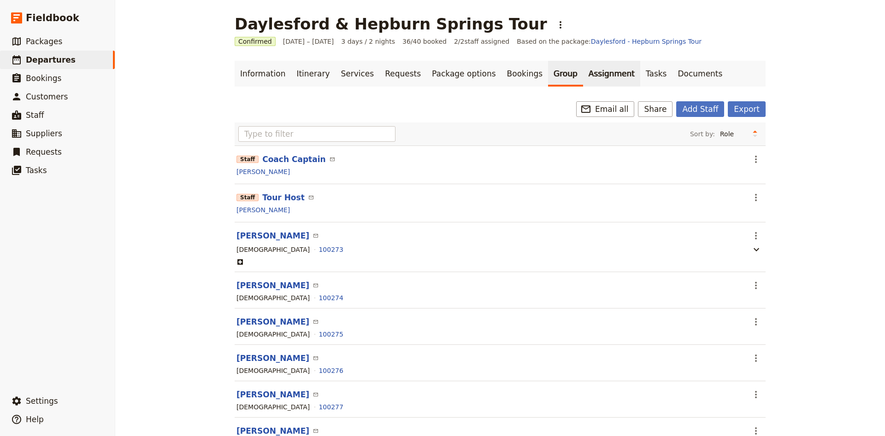
click at [584, 78] on link "Assignment" at bounding box center [611, 74] width 57 height 26
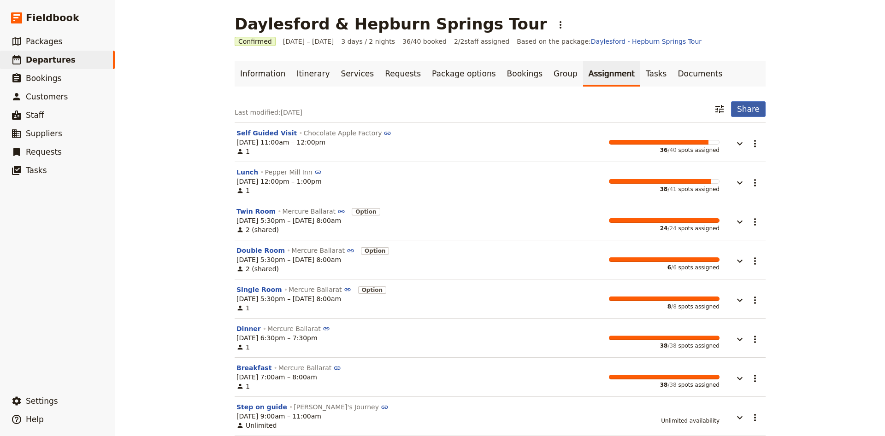
click at [745, 115] on button "Share" at bounding box center [748, 109] width 35 height 16
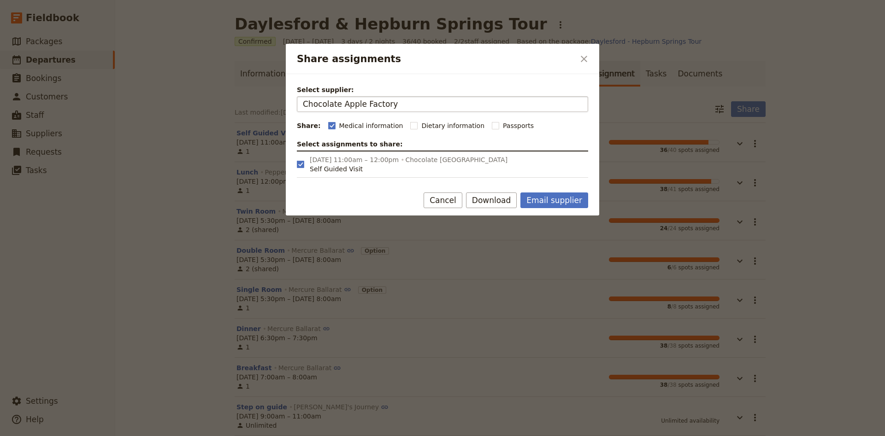
click at [516, 106] on input "Chocolate Apple Factory" at bounding box center [442, 104] width 279 height 11
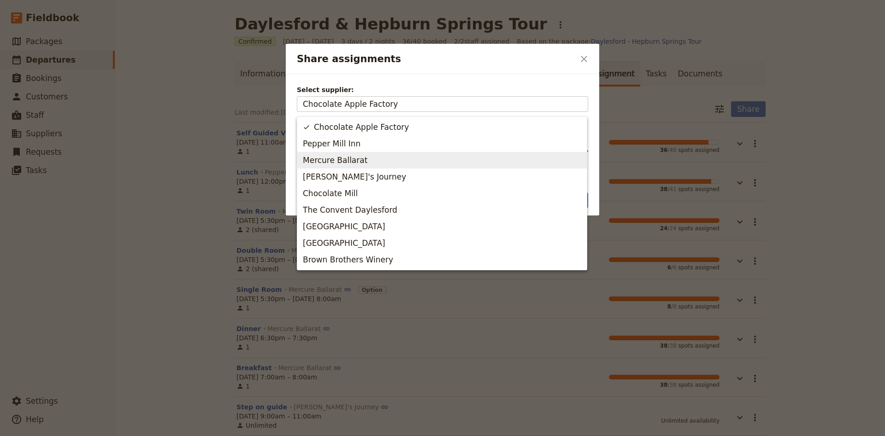
click at [449, 155] on span "Mercure Ballarat" at bounding box center [442, 160] width 278 height 13
type input "Mercure Ballarat"
checkbox input "false"
checkbox input "true"
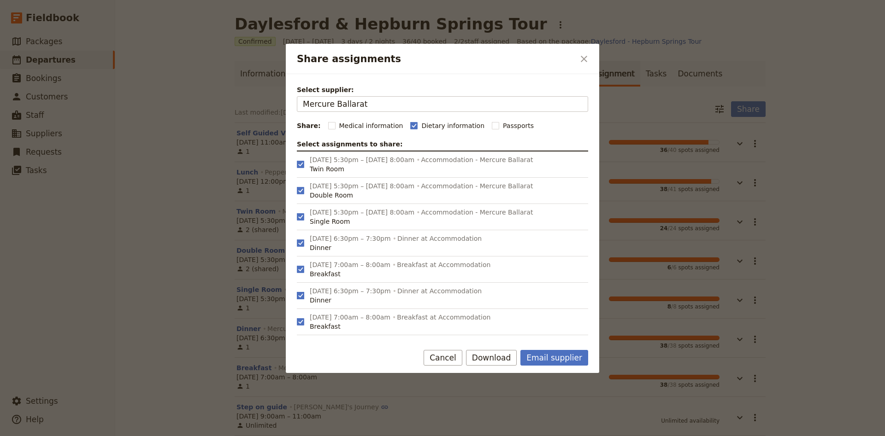
click at [303, 298] on rect "Share assignments" at bounding box center [300, 295] width 7 height 7
click at [297, 283] on input "9 Oct 2025, 6:30pm – 7:30pm Dinner at Accommodation Dinner" at bounding box center [296, 283] width 0 height 0
checkbox input "false"
click at [301, 248] on label "8 Oct 2025, 6:30pm – 7:30pm Dinner at Accommodation Dinner" at bounding box center [442, 243] width 291 height 26
click at [297, 230] on input "8 Oct 2025, 6:30pm – 7:30pm Dinner at Accommodation Dinner" at bounding box center [296, 230] width 0 height 0
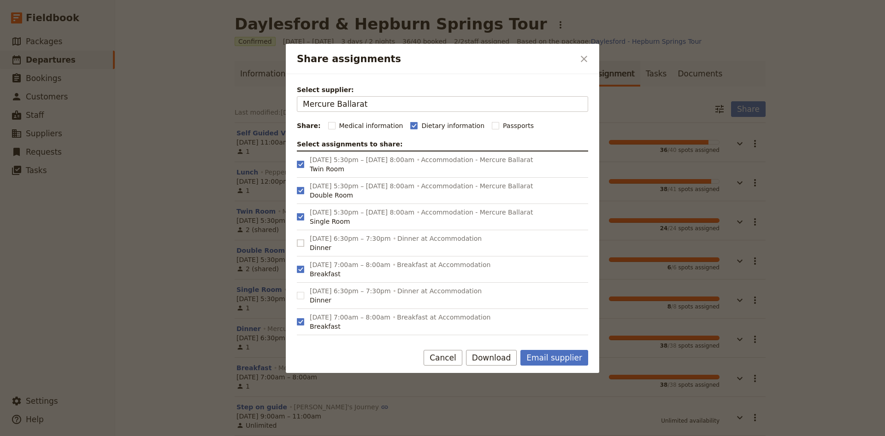
checkbox input "false"
click at [510, 359] on button "Download" at bounding box center [491, 358] width 51 height 16
click at [511, 394] on span "Download pdf" at bounding box center [505, 391] width 45 height 9
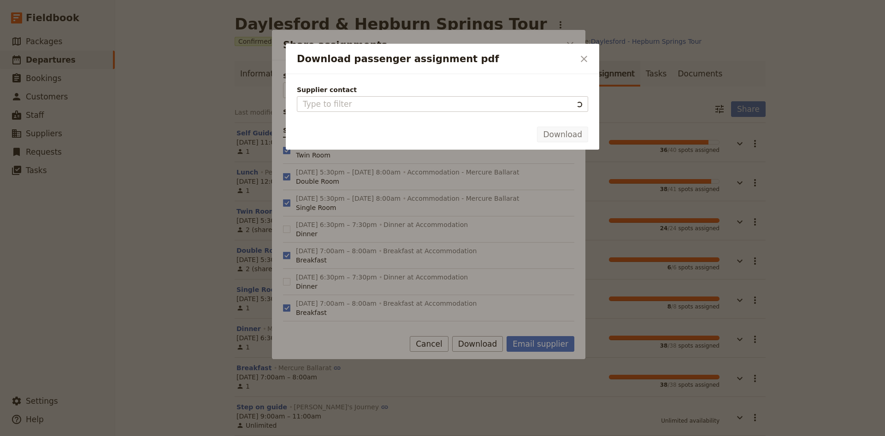
type input "Mercure Ballarat"
click at [567, 141] on button "Download" at bounding box center [562, 135] width 51 height 16
click at [578, 53] on button "​" at bounding box center [584, 59] width 16 height 16
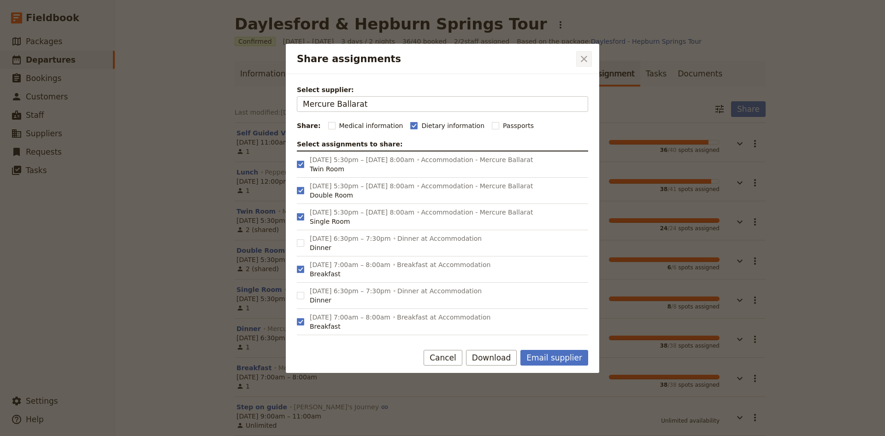
click at [578, 58] on icon "Close dialog" at bounding box center [583, 58] width 11 height 11
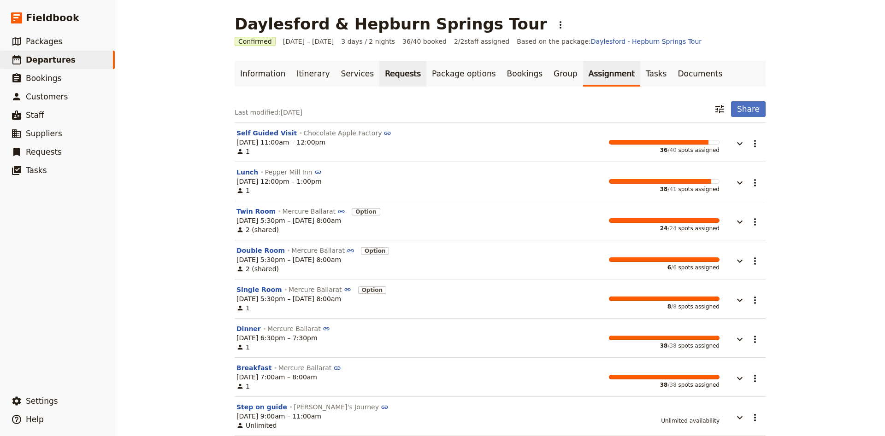
click at [390, 82] on link "Requests" at bounding box center [402, 74] width 47 height 26
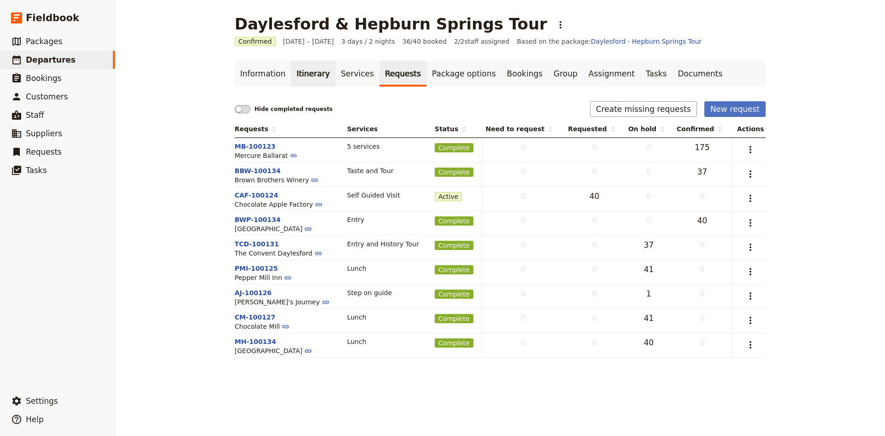
click at [297, 79] on link "Itinerary" at bounding box center [313, 74] width 44 height 26
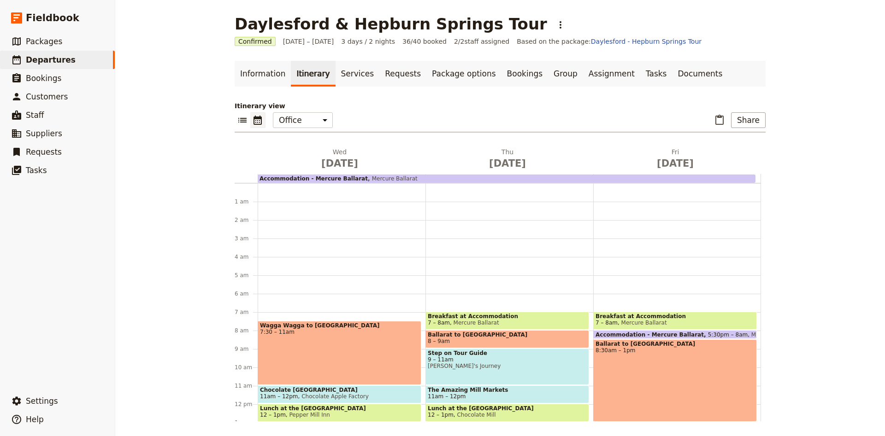
scroll to position [120, 0]
